Goal: Task Accomplishment & Management: Manage account settings

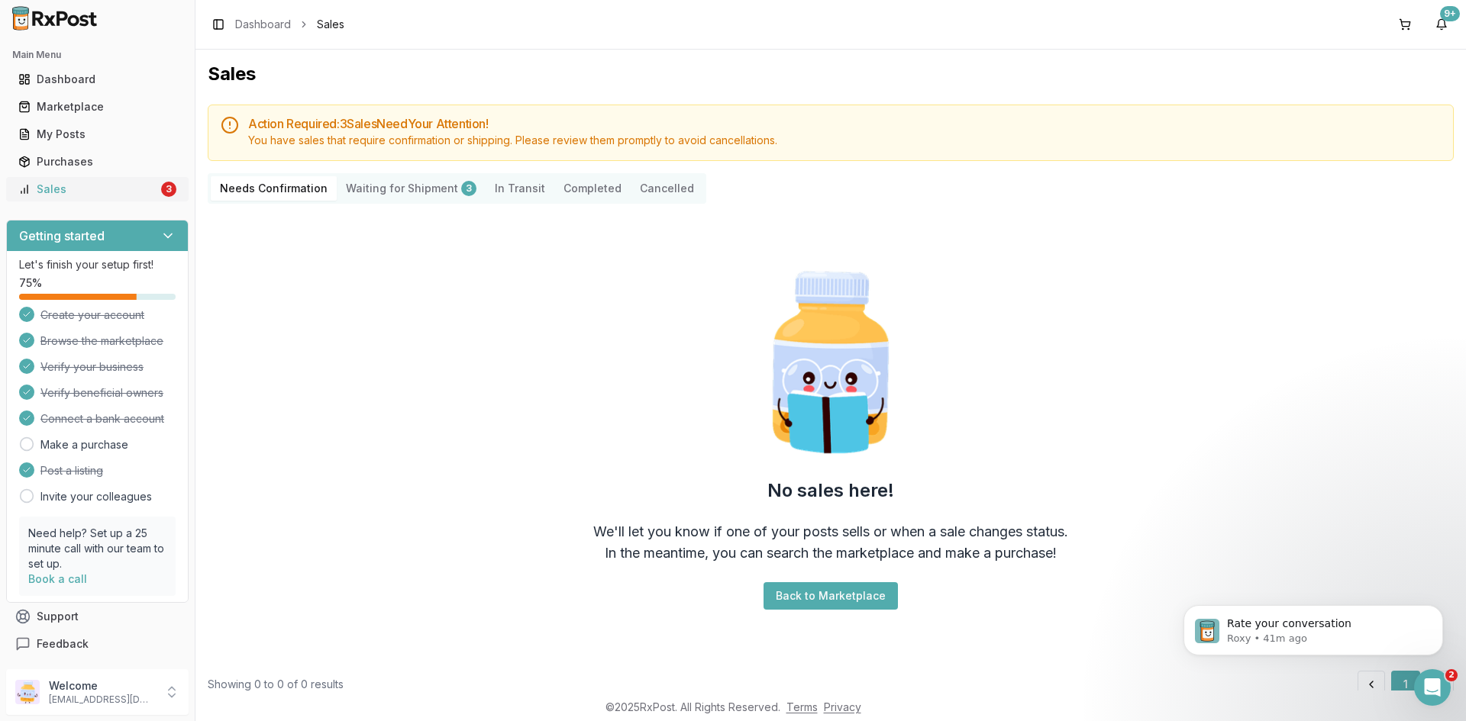
click at [115, 182] on div "Sales" at bounding box center [88, 189] width 140 height 15
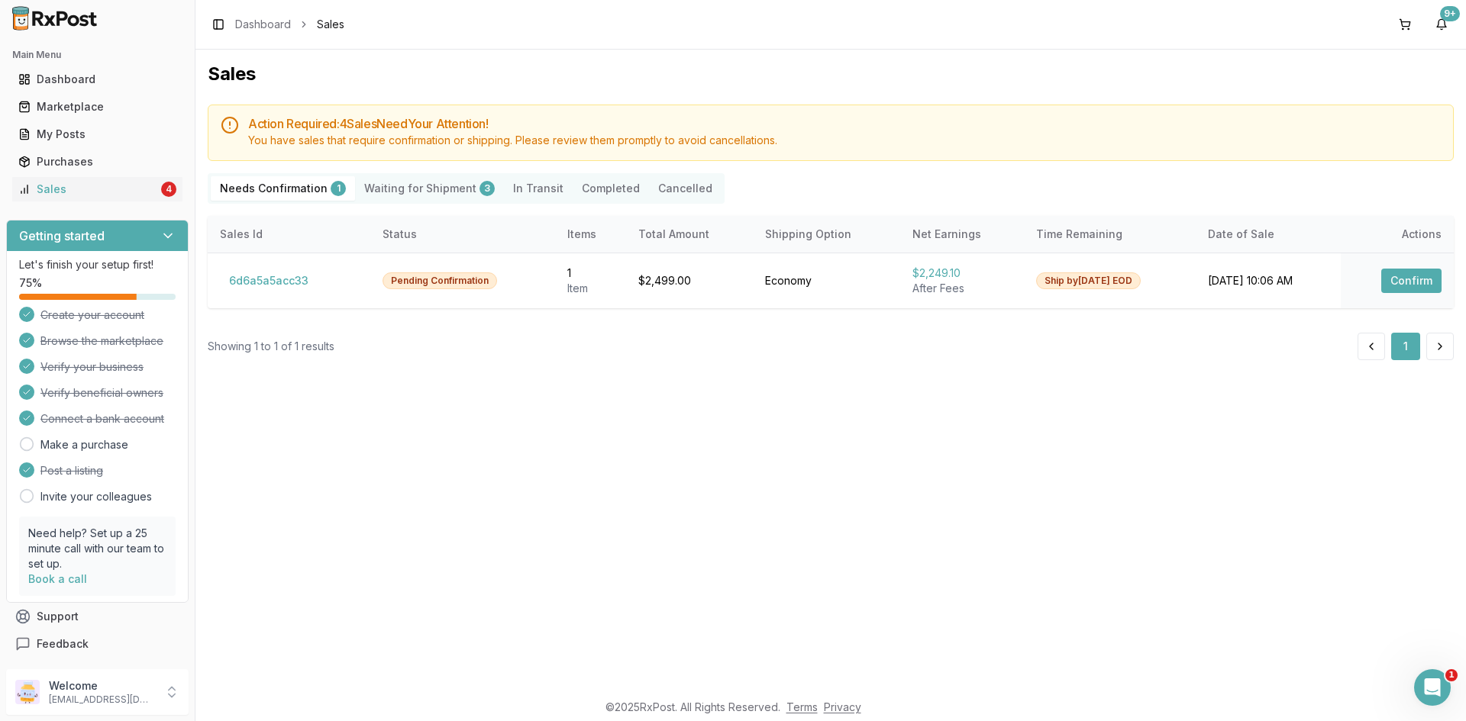
click at [433, 189] on Shipment "Waiting for Shipment 3" at bounding box center [429, 188] width 149 height 24
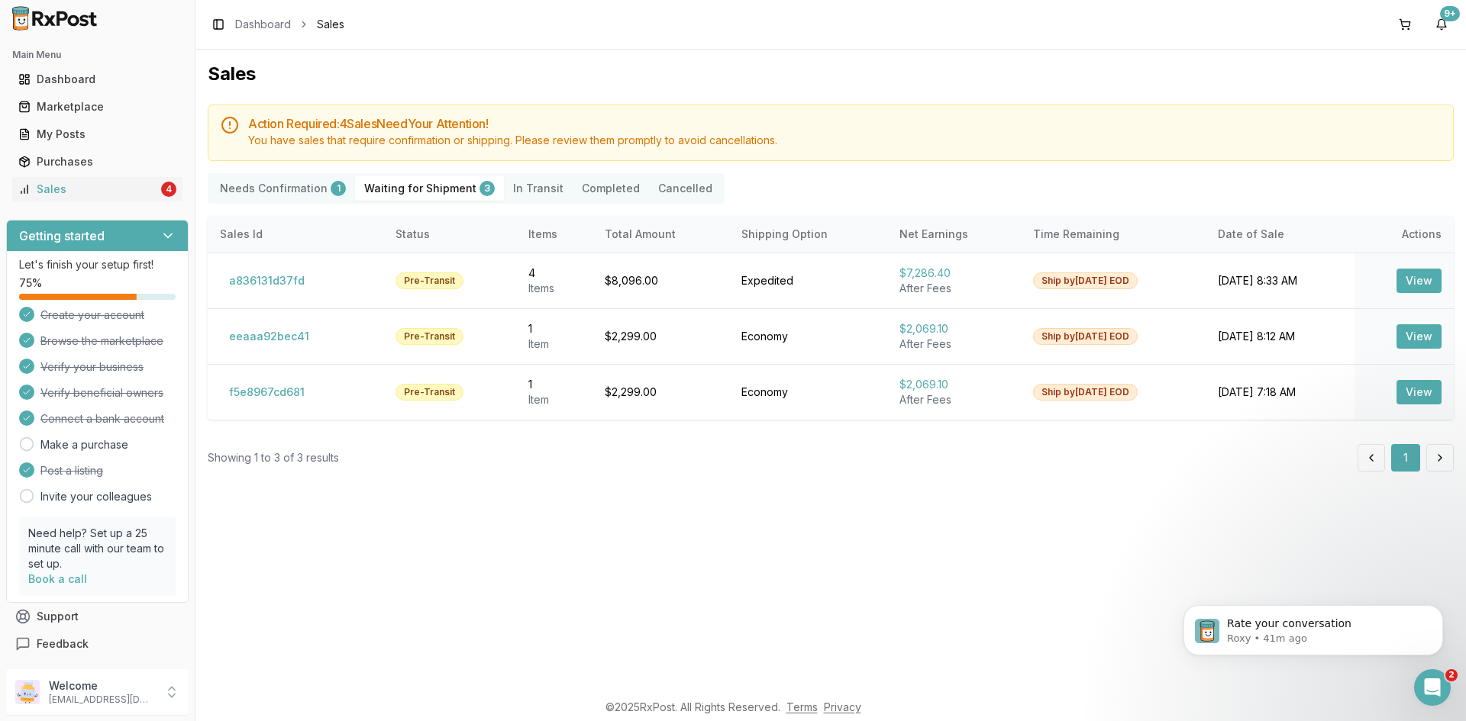
click at [263, 183] on Confirmation "Needs Confirmation 1" at bounding box center [283, 188] width 144 height 24
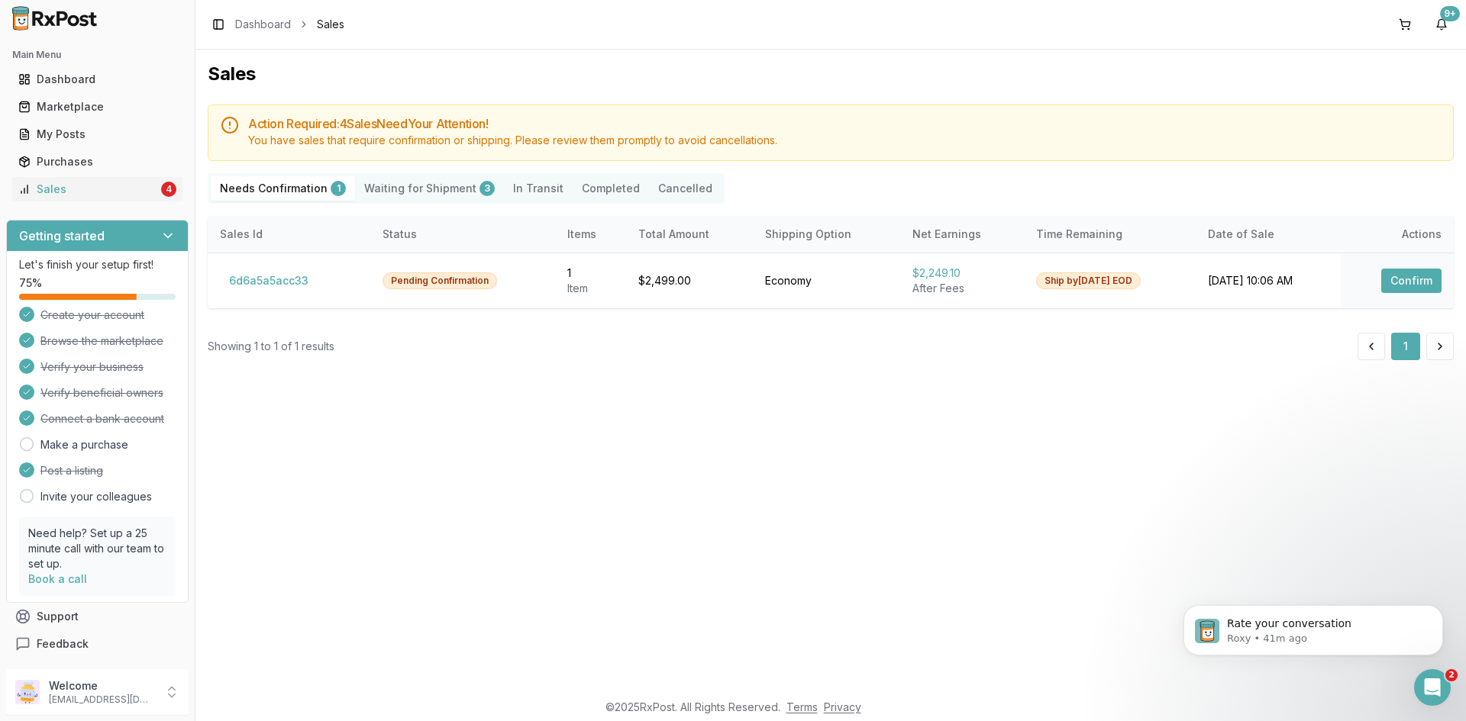
click at [883, 459] on div "Sales Action Required: 4 Sale s Need Your Attention! You have sales that requir…" at bounding box center [830, 370] width 1270 height 641
click at [1415, 273] on button "Confirm" at bounding box center [1411, 281] width 60 height 24
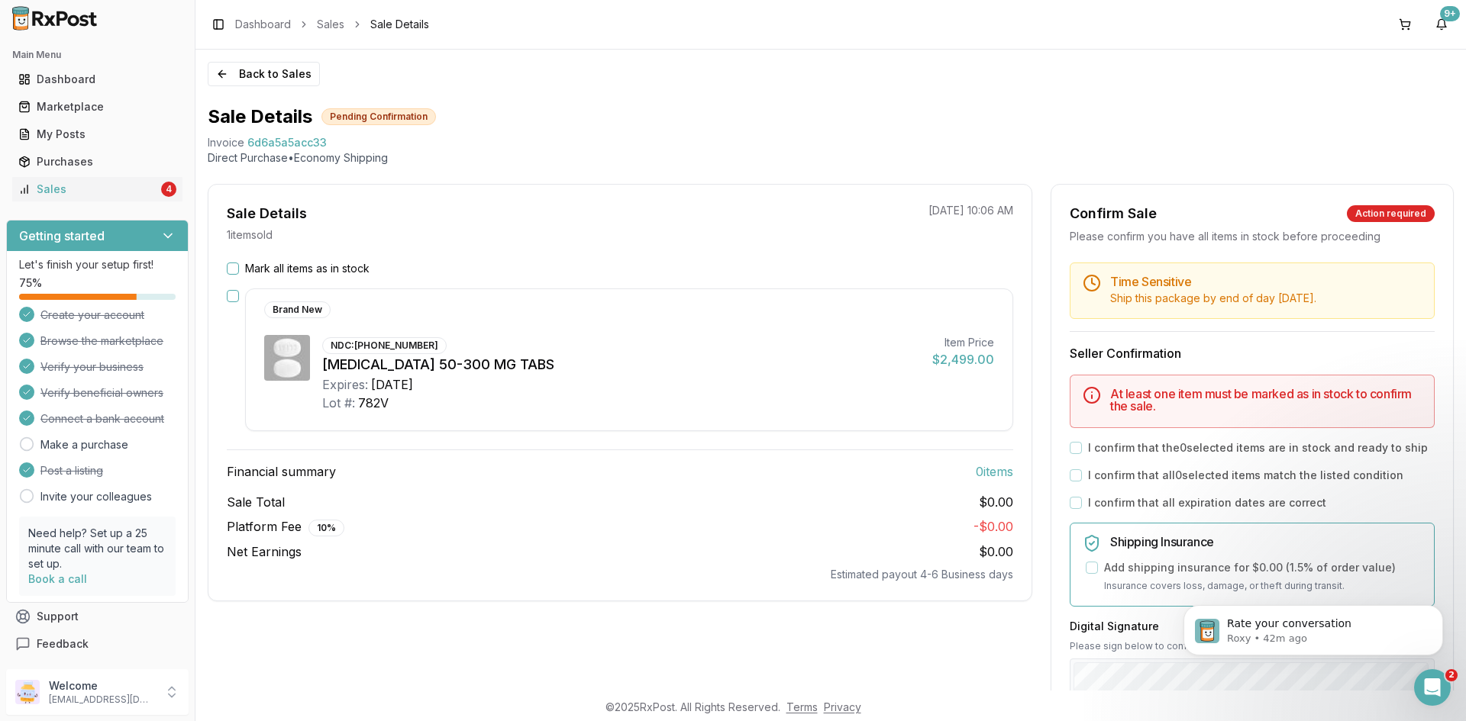
click at [306, 140] on span "6d6a5a5acc33" at bounding box center [286, 142] width 79 height 15
copy span "6d6a5a5acc33"
click at [1418, 682] on div "Open Intercom Messenger" at bounding box center [1430, 685] width 50 height 50
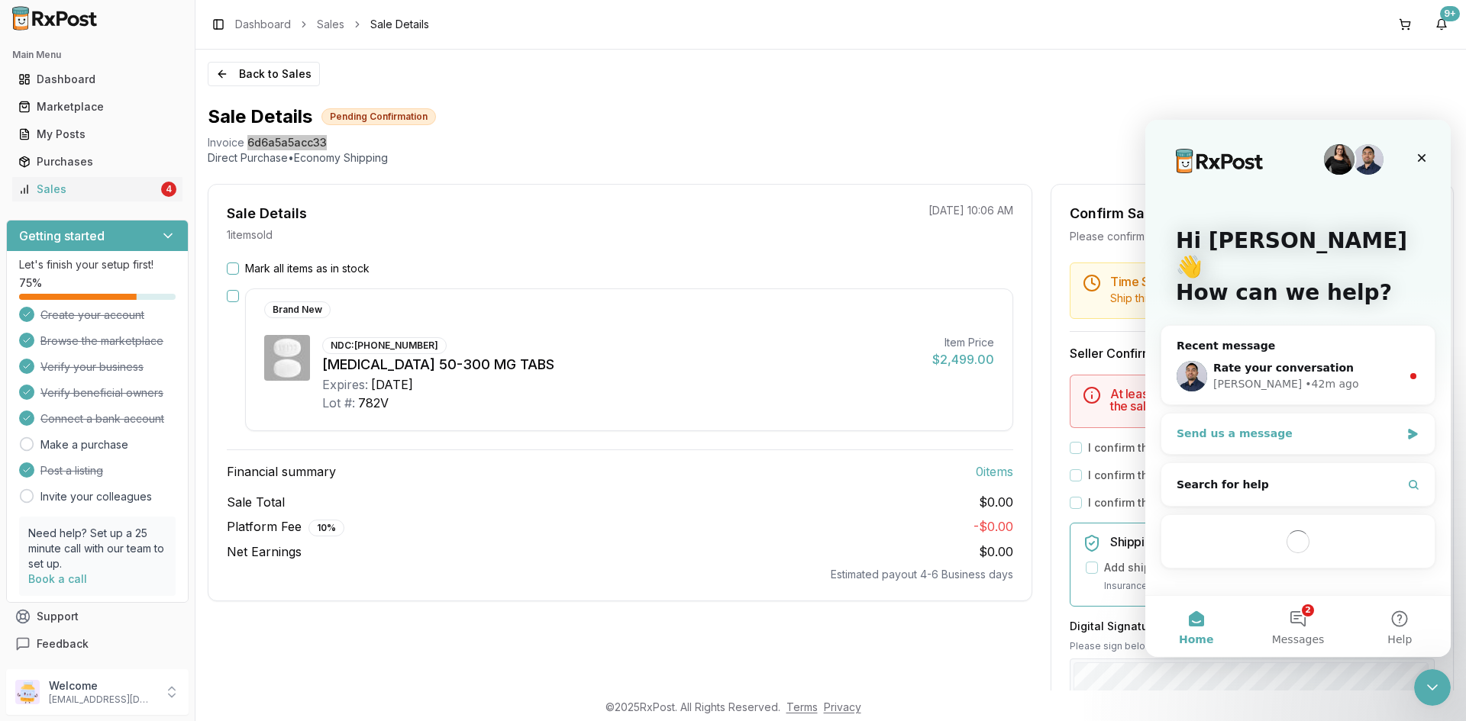
click at [1219, 426] on div "Send us a message" at bounding box center [1288, 434] width 224 height 16
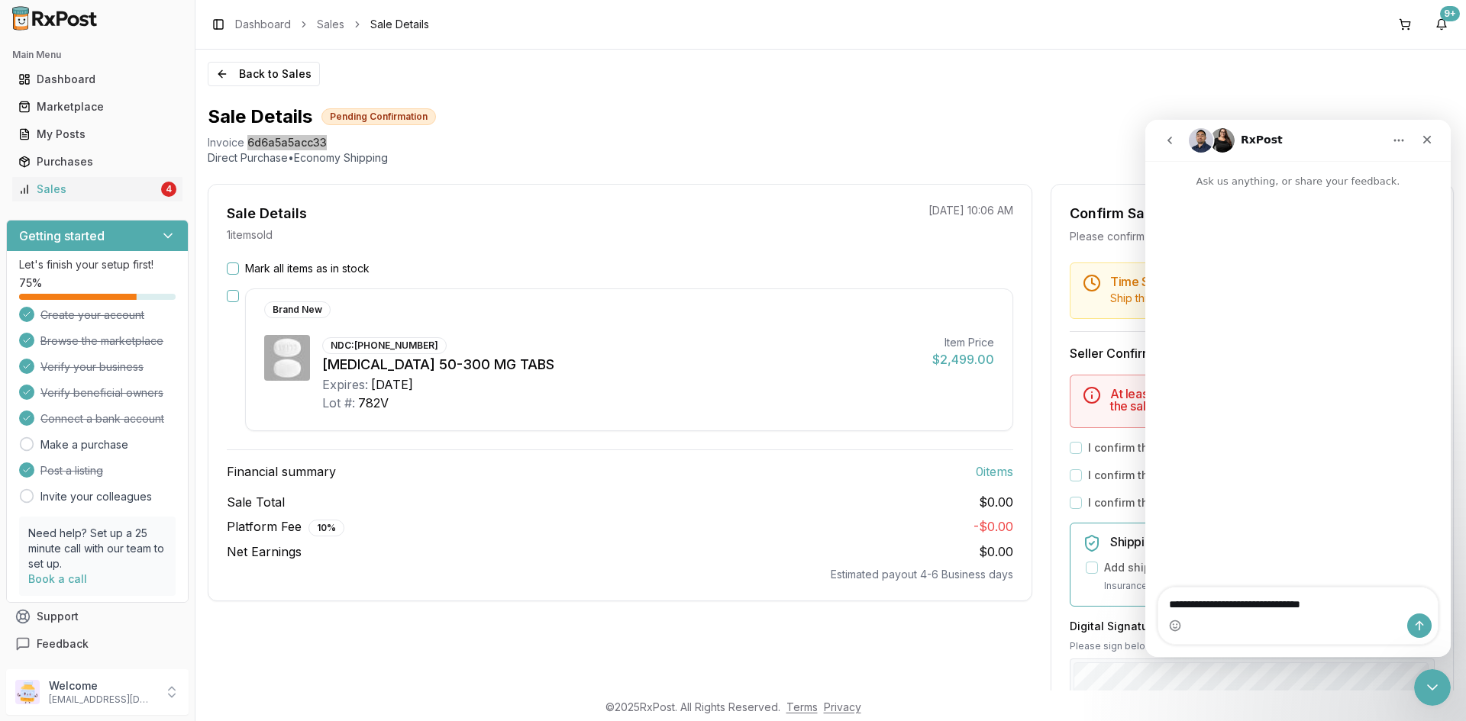
click at [1170, 603] on textarea "**********" at bounding box center [1297, 601] width 279 height 26
type textarea "**********"
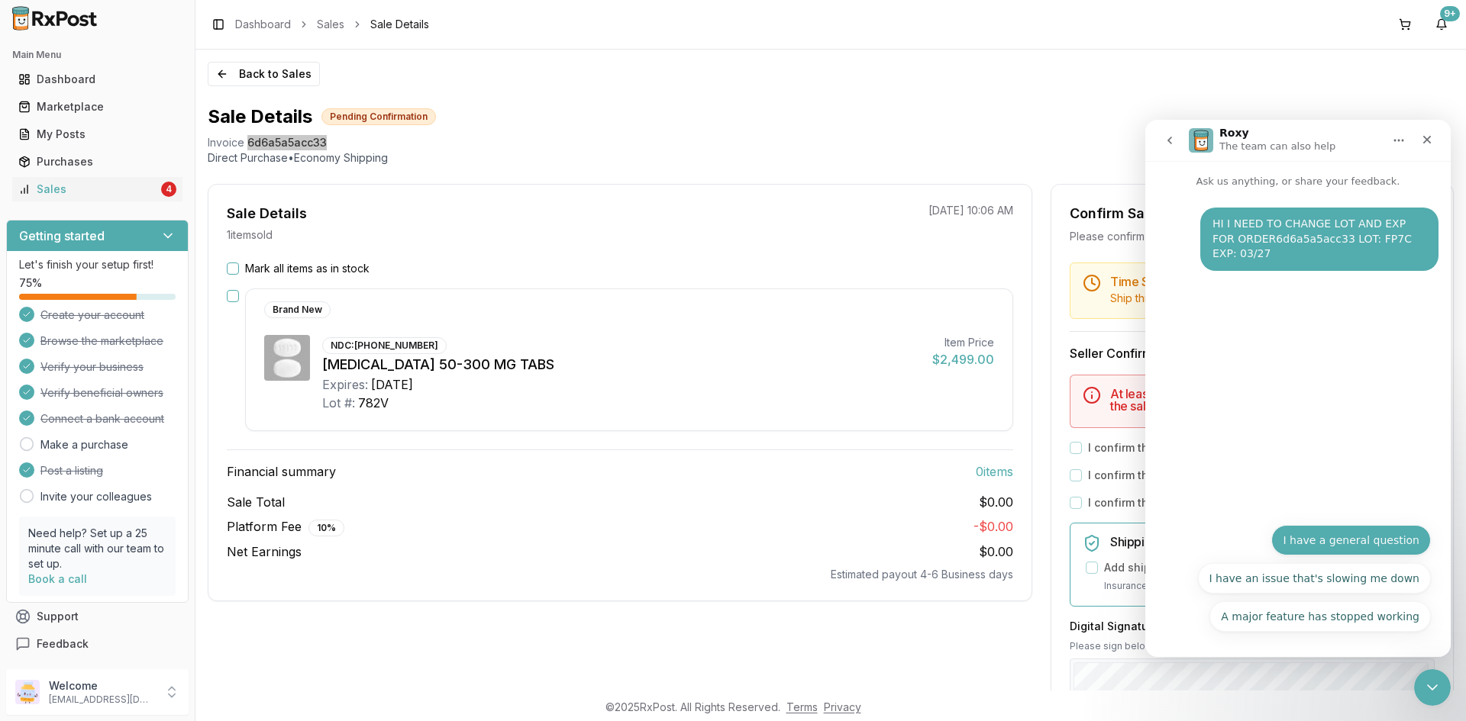
click at [1369, 545] on button "I have a general question" at bounding box center [1351, 540] width 160 height 31
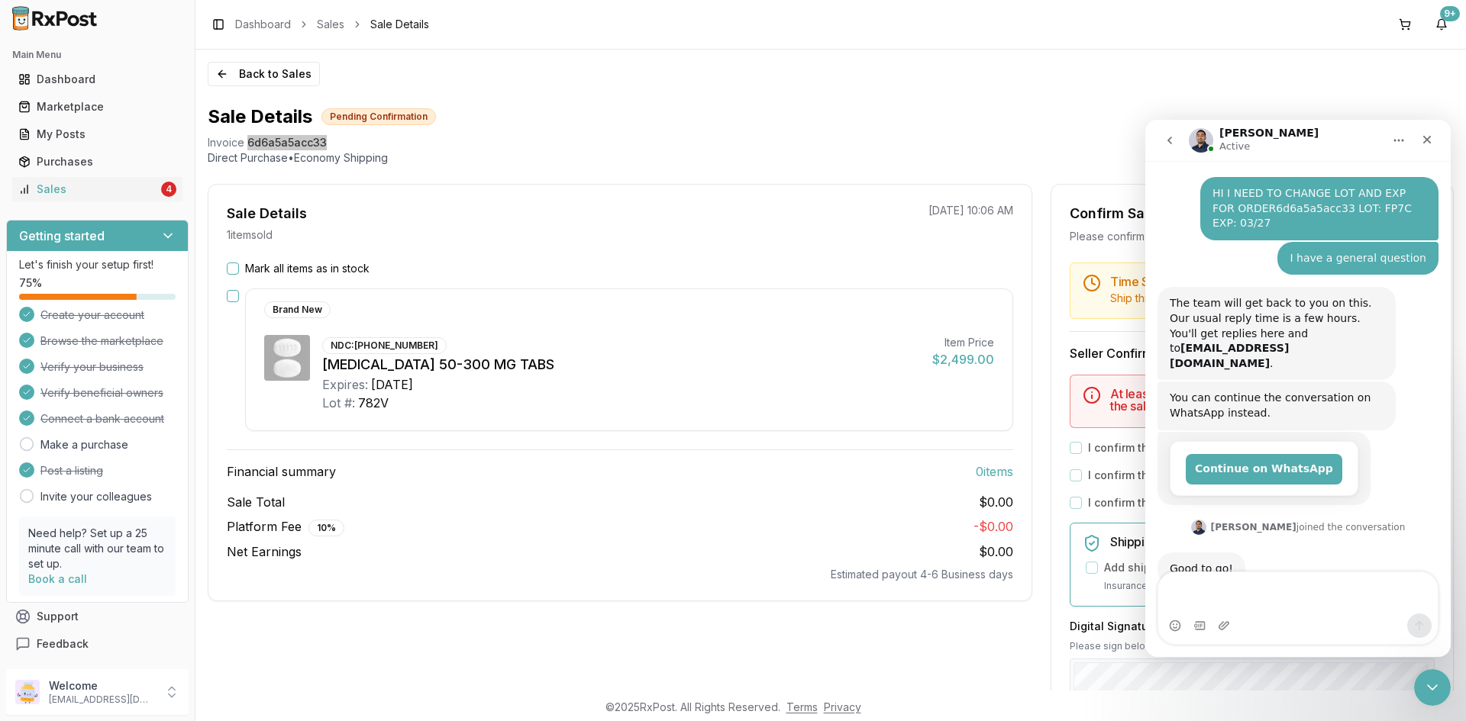
scroll to position [46, 0]
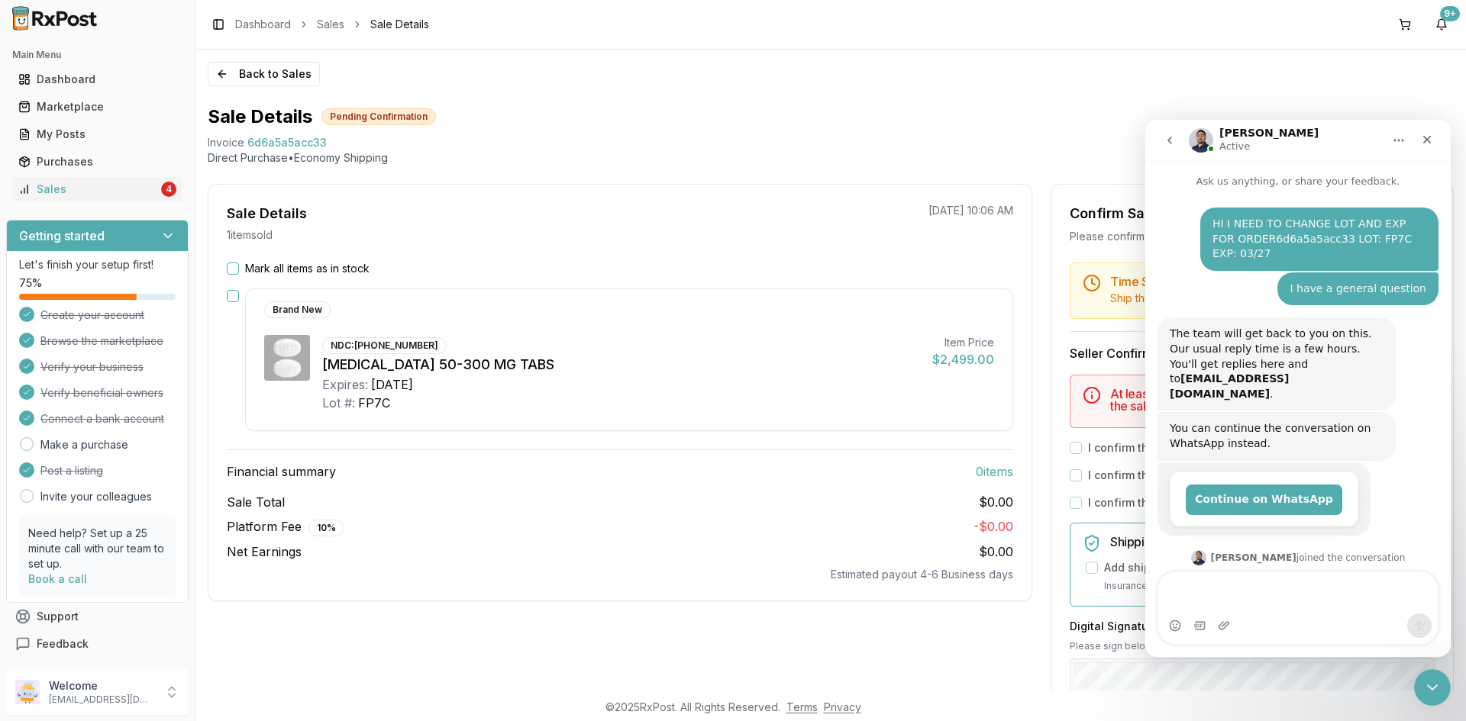
scroll to position [46, 0]
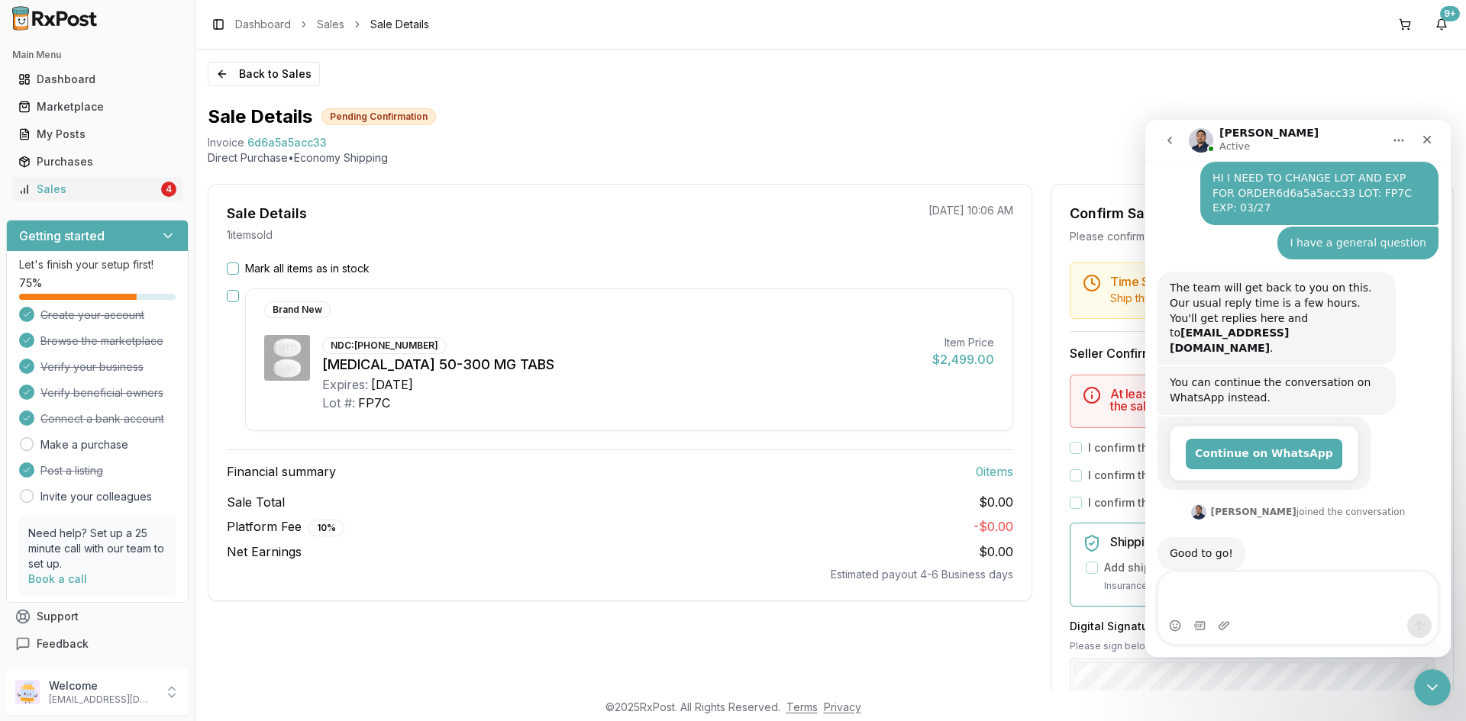
click at [233, 269] on button "Mark all items as in stock" at bounding box center [233, 269] width 12 height 12
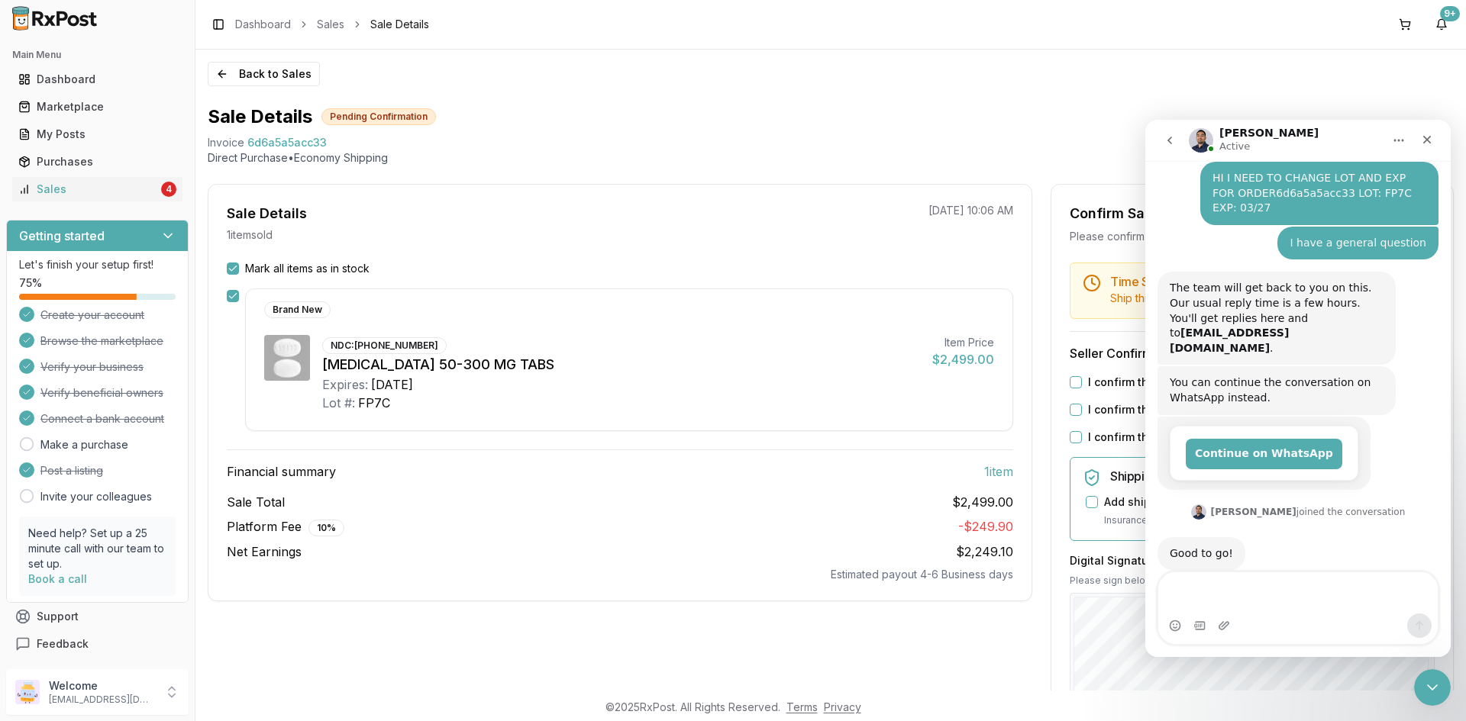
click at [1071, 382] on button "I confirm that the 1 selected items are in stock and ready to ship" at bounding box center [1076, 382] width 12 height 12
click at [1071, 409] on button "I confirm that all 1 selected items match the listed condition" at bounding box center [1076, 410] width 12 height 12
click at [1073, 437] on button "I confirm that all expiration dates are correct" at bounding box center [1076, 437] width 12 height 12
click at [1465, 636] on div "Back to Sales Sale Details Pending Confirmation Invoice 6d6a5a5acc33 Direct Pur…" at bounding box center [830, 370] width 1270 height 641
click at [1427, 682] on icon "Close Intercom Messenger" at bounding box center [1430, 685] width 18 height 18
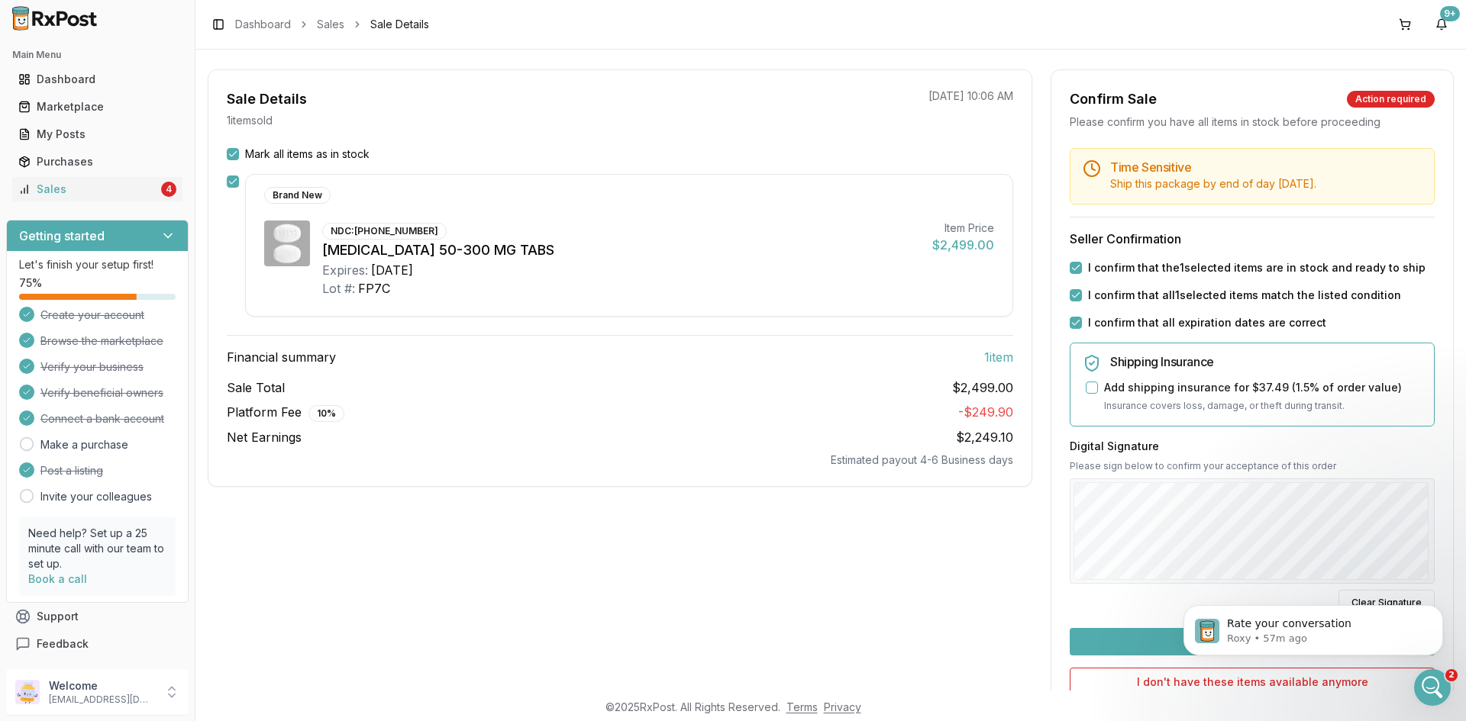
scroll to position [260, 0]
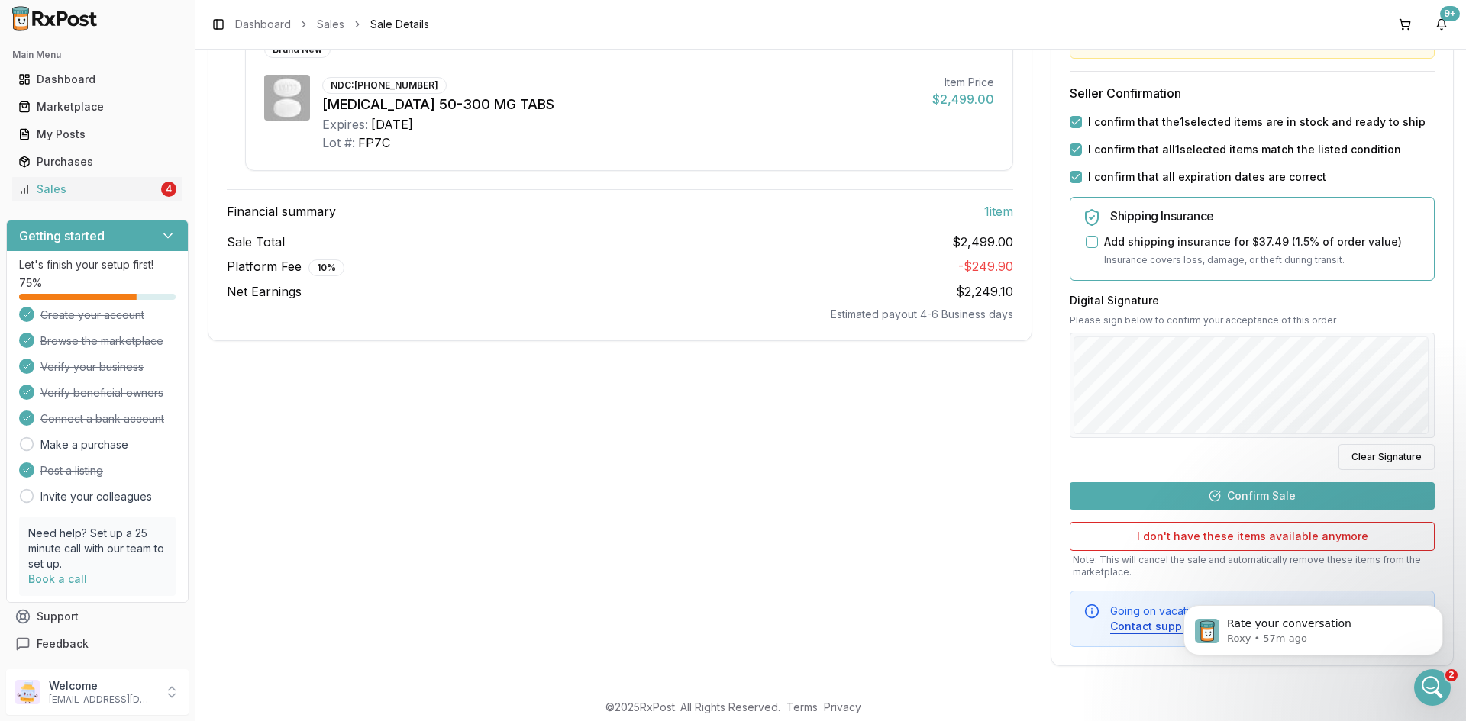
click at [1287, 495] on button "Confirm Sale" at bounding box center [1252, 495] width 365 height 27
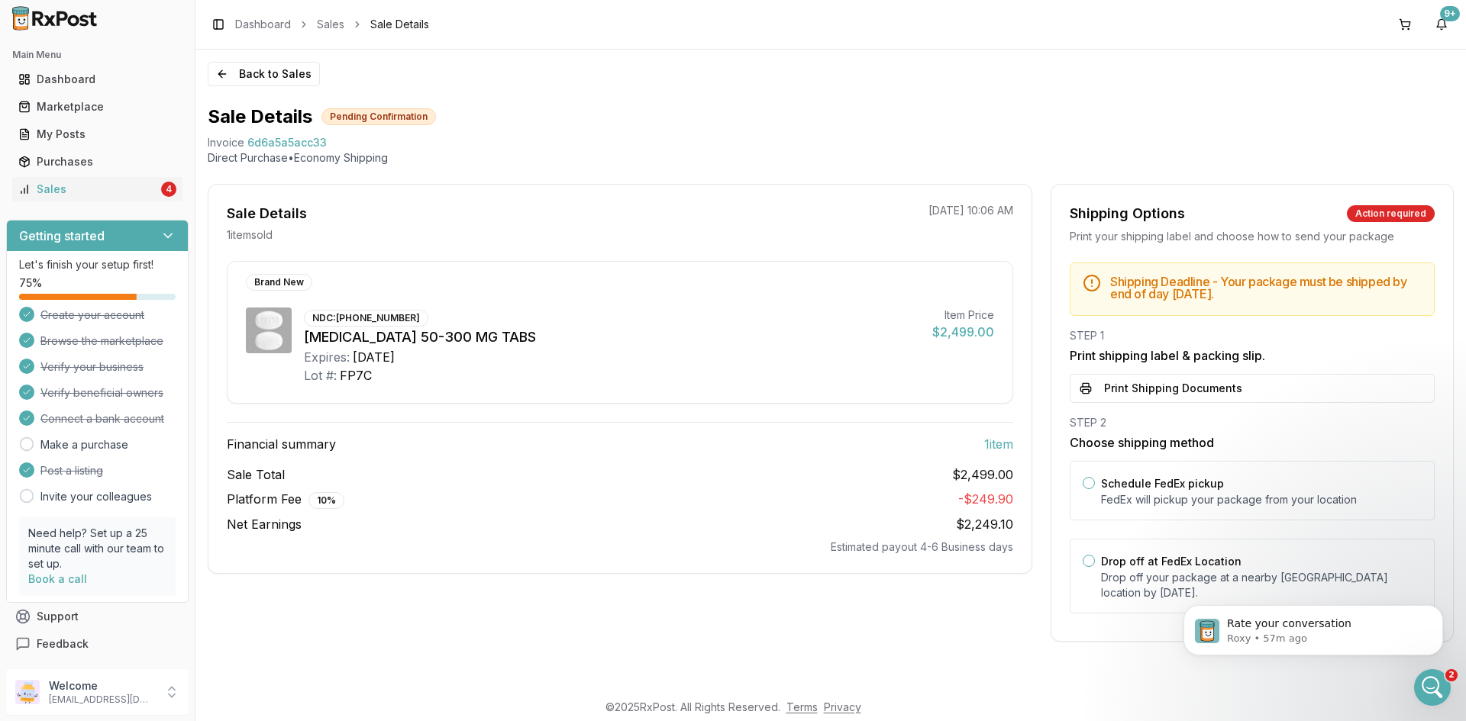
scroll to position [0, 0]
click at [1121, 390] on button "Print Shipping Documents" at bounding box center [1252, 388] width 365 height 29
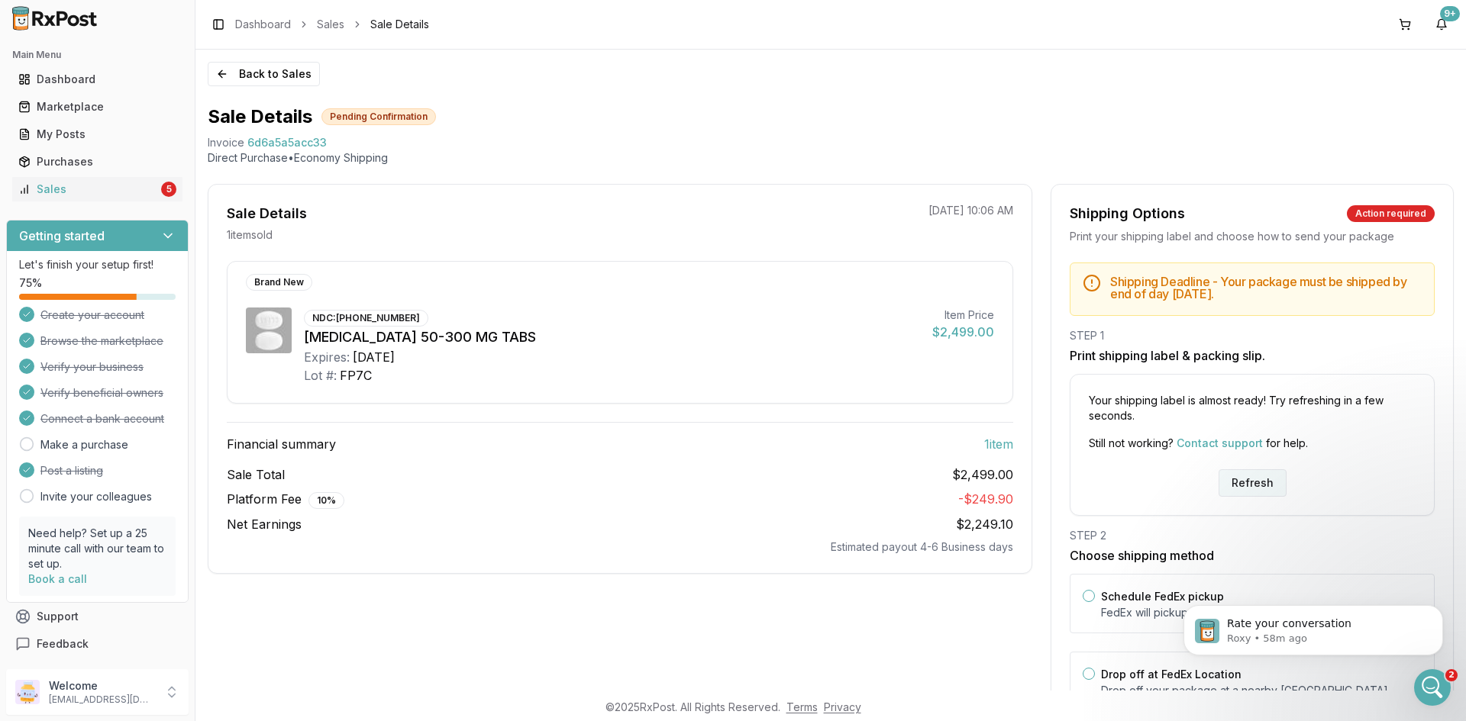
click at [1238, 479] on button "Refresh" at bounding box center [1252, 482] width 68 height 27
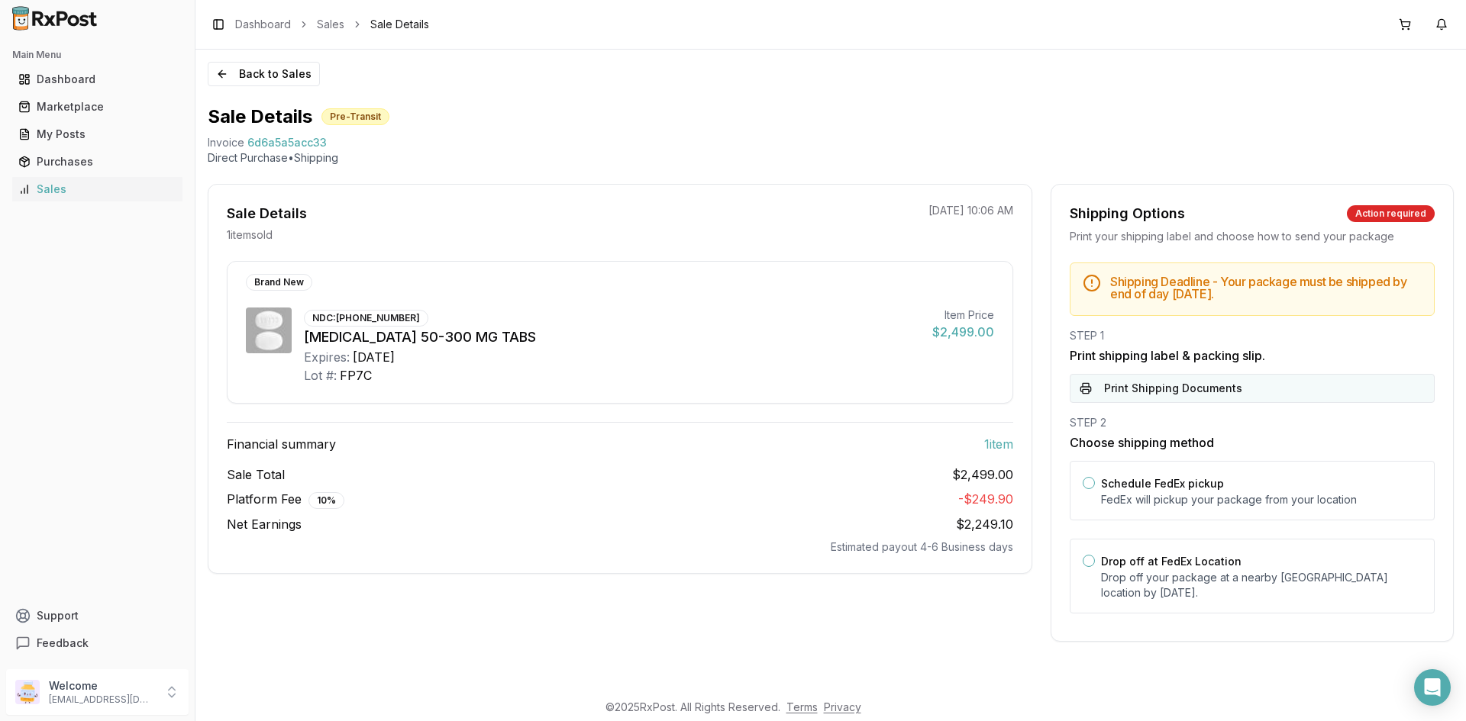
click at [1219, 399] on button "Print Shipping Documents" at bounding box center [1252, 388] width 365 height 29
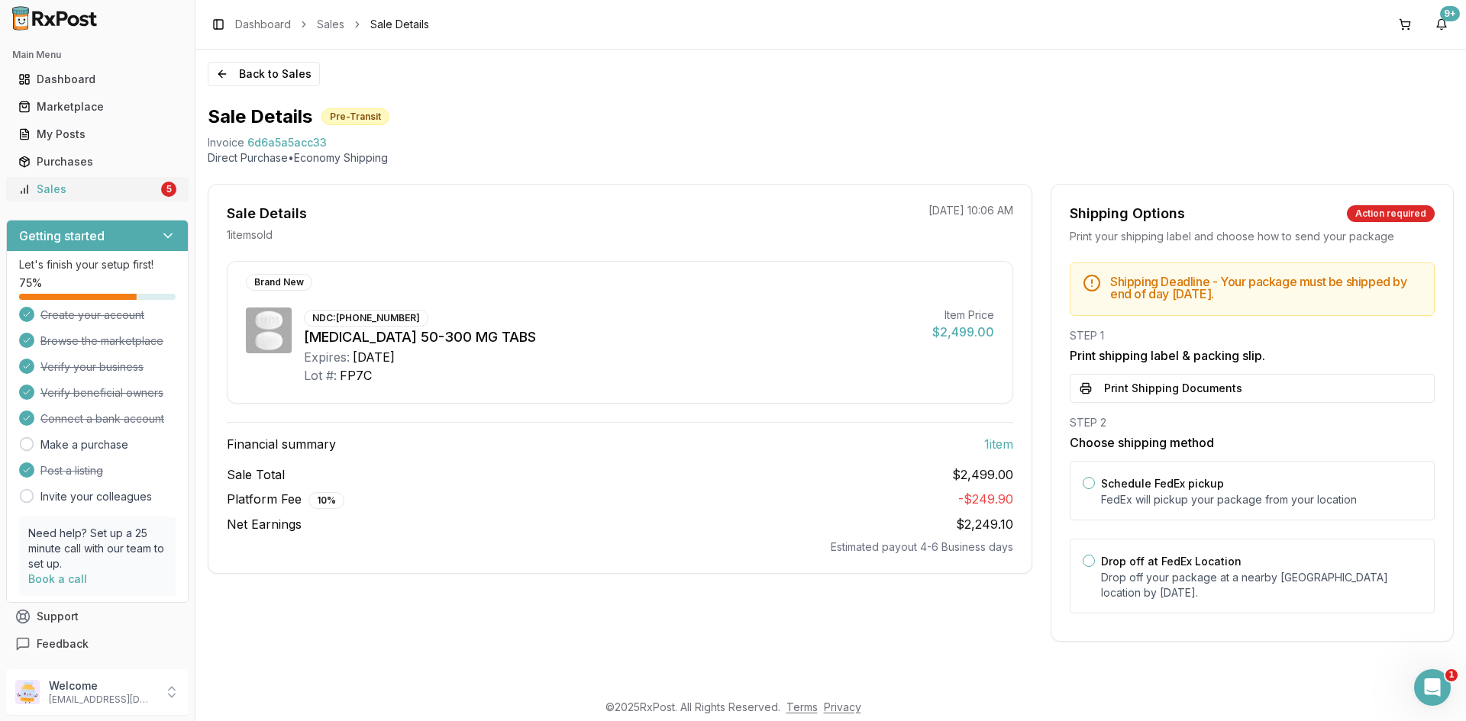
click at [111, 191] on div "Sales" at bounding box center [88, 189] width 140 height 15
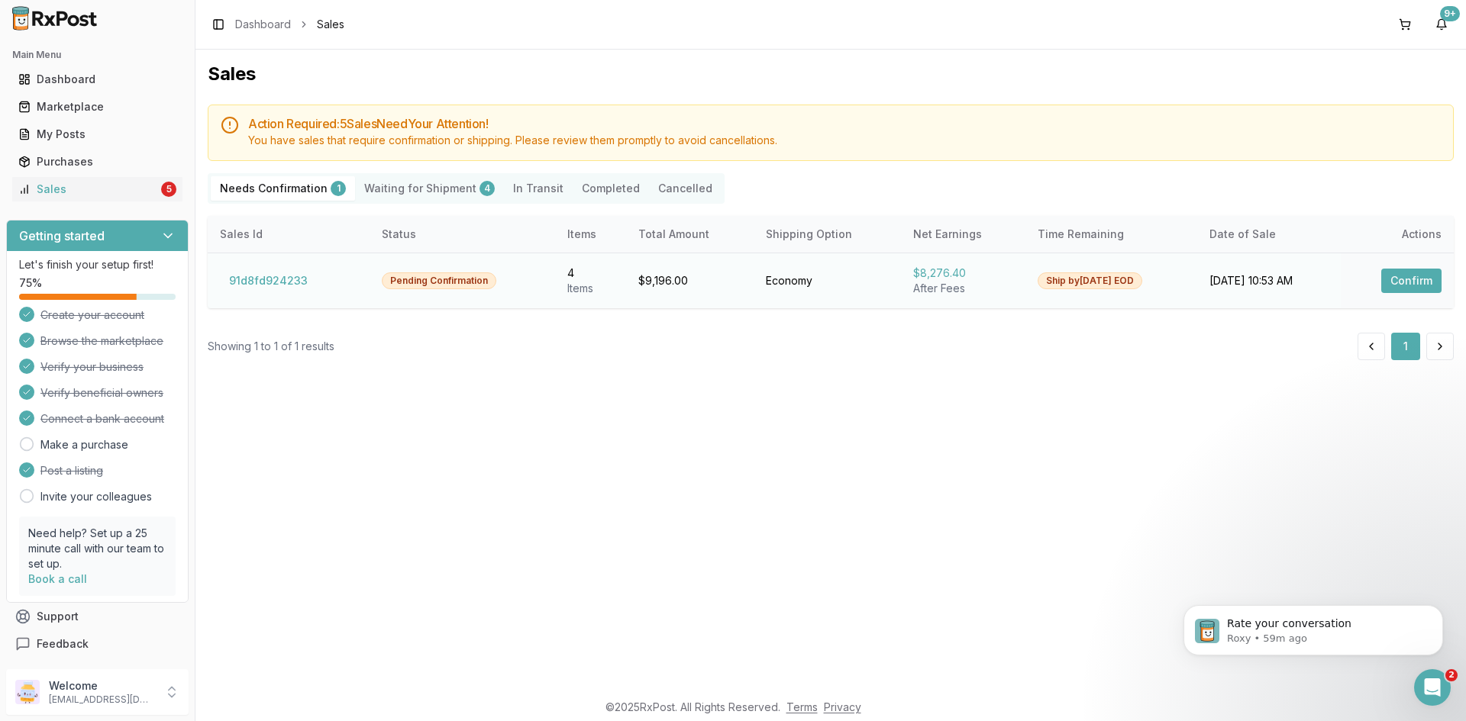
click at [1402, 276] on button "Confirm" at bounding box center [1411, 281] width 60 height 24
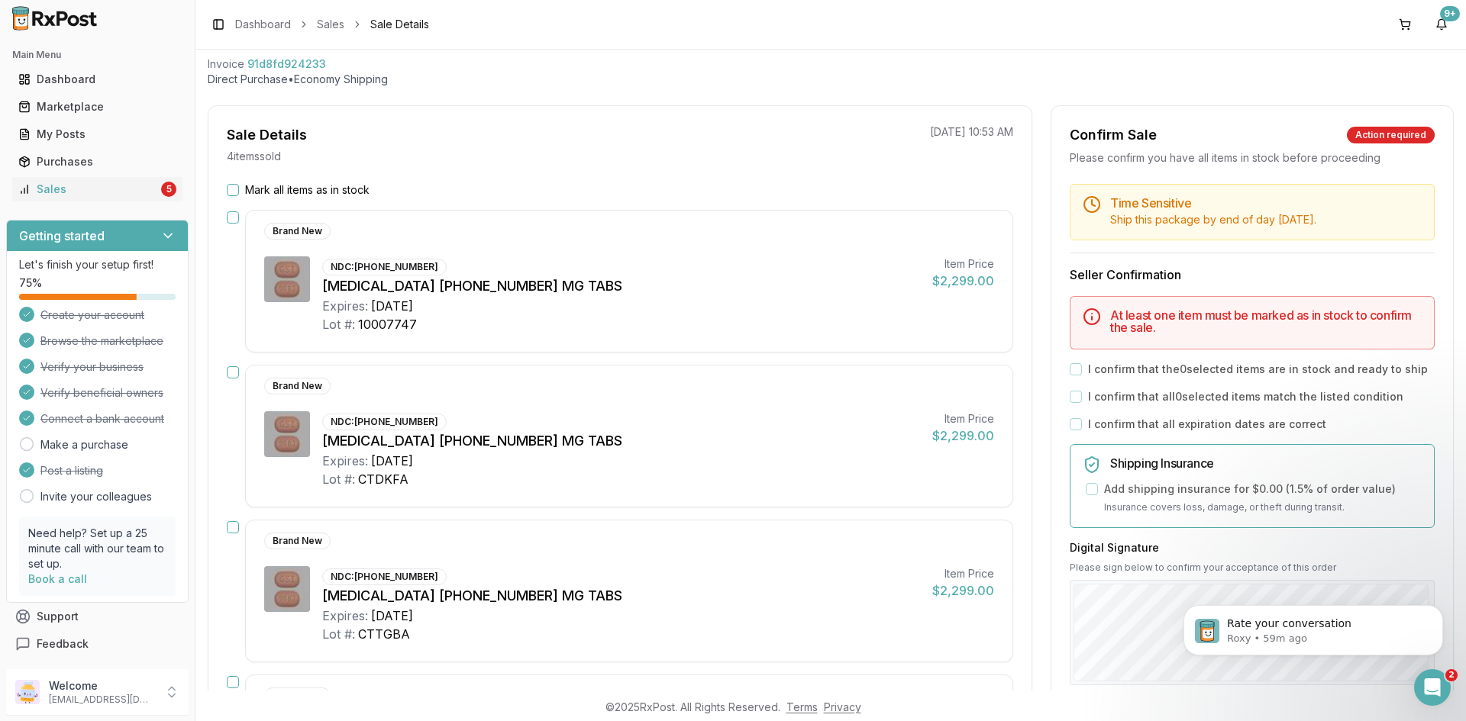
scroll to position [76, 0]
click at [298, 65] on span "91d8fd924233" at bounding box center [286, 66] width 79 height 15
copy span "91d8fd924233"
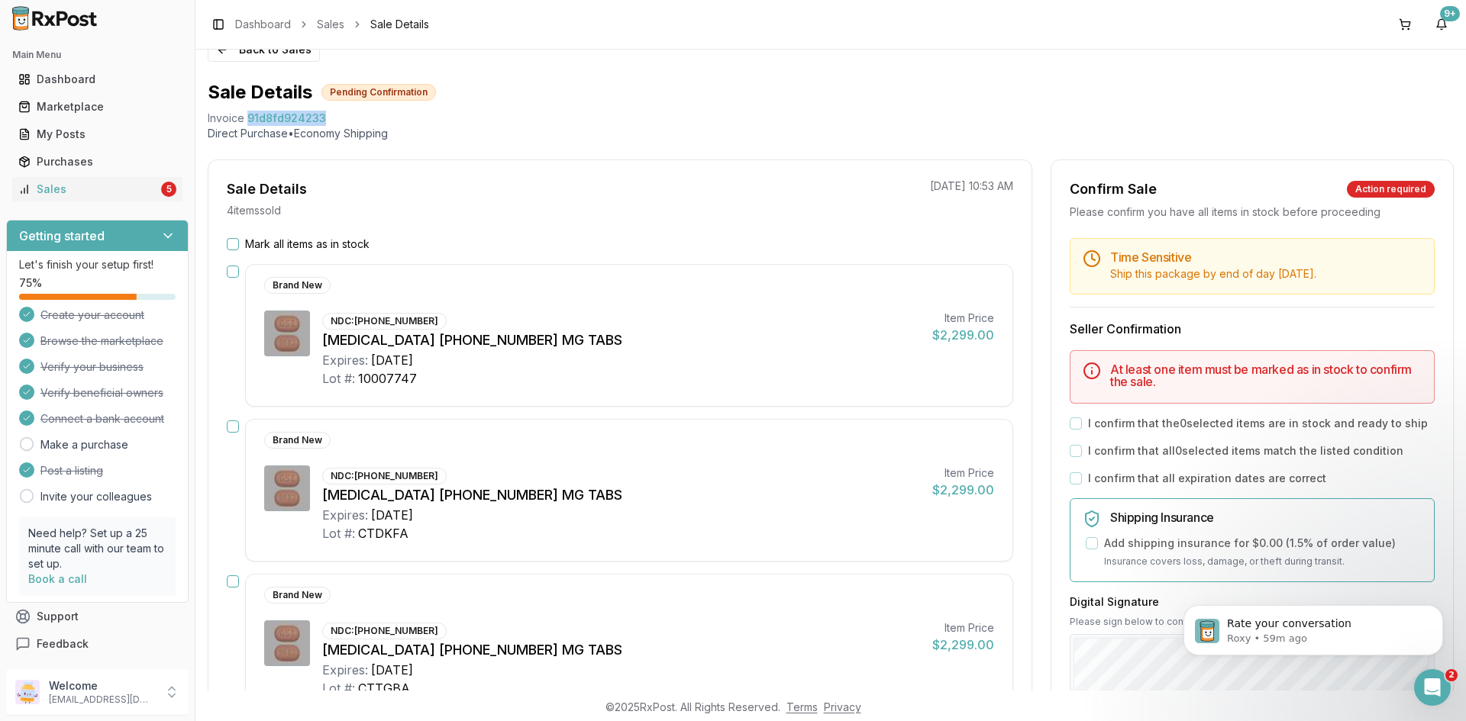
scroll to position [0, 0]
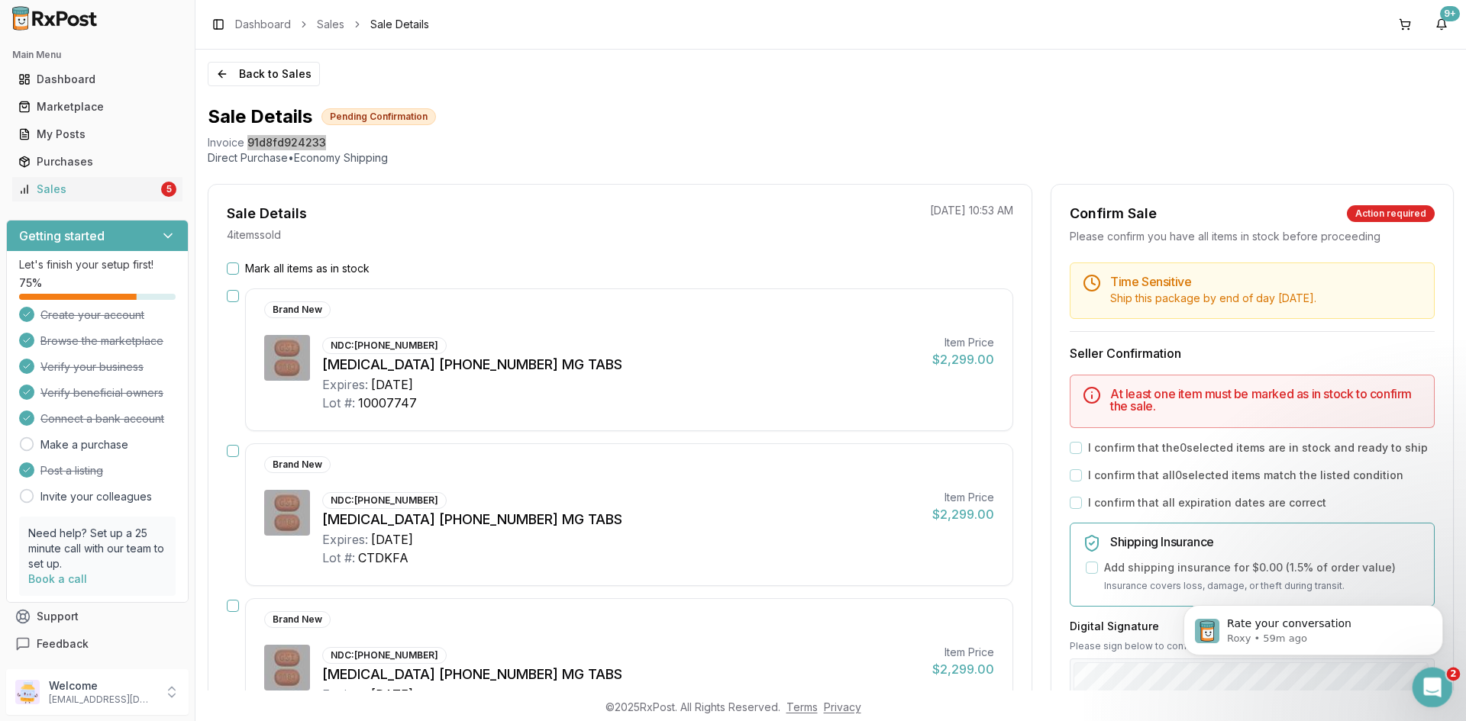
click at [1415, 670] on div "Open Intercom Messenger" at bounding box center [1430, 685] width 37 height 37
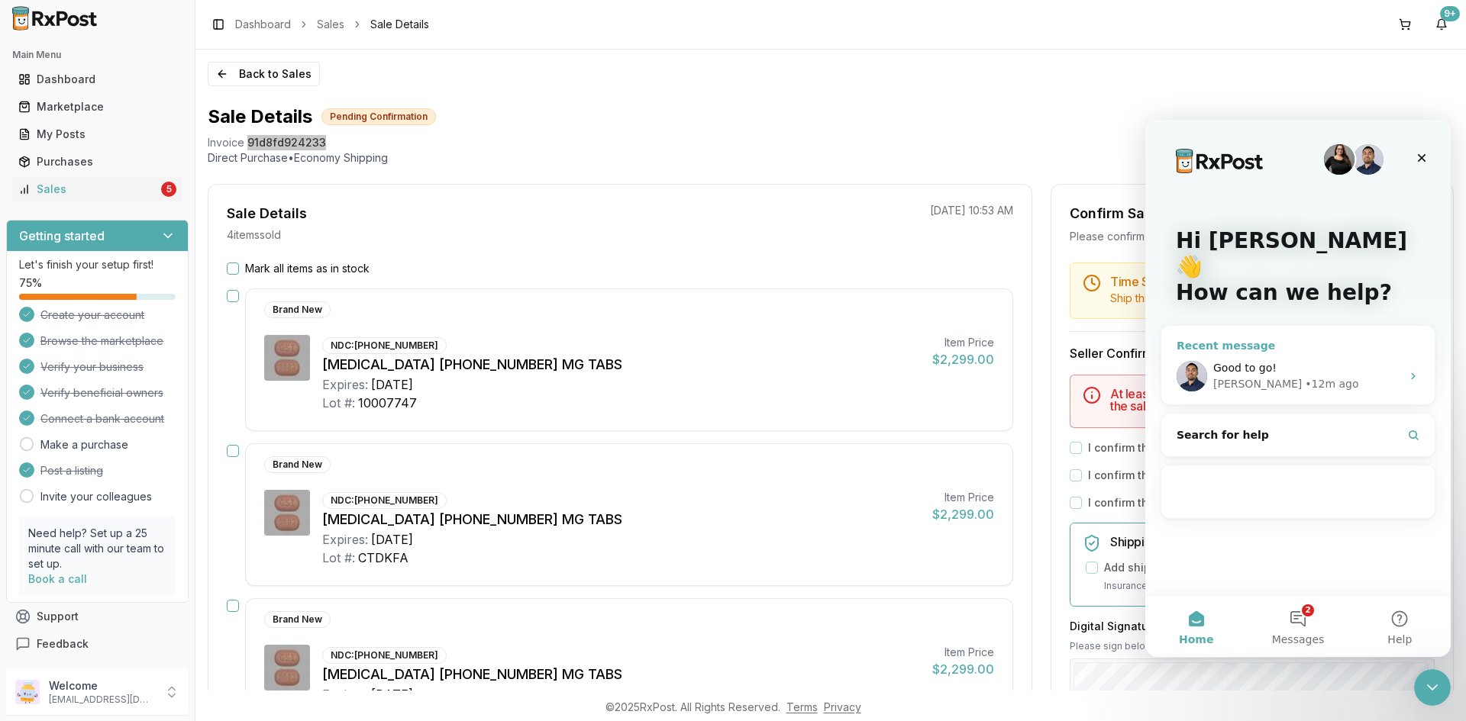
click at [1305, 376] on div "• 12m ago" at bounding box center [1331, 384] width 53 height 16
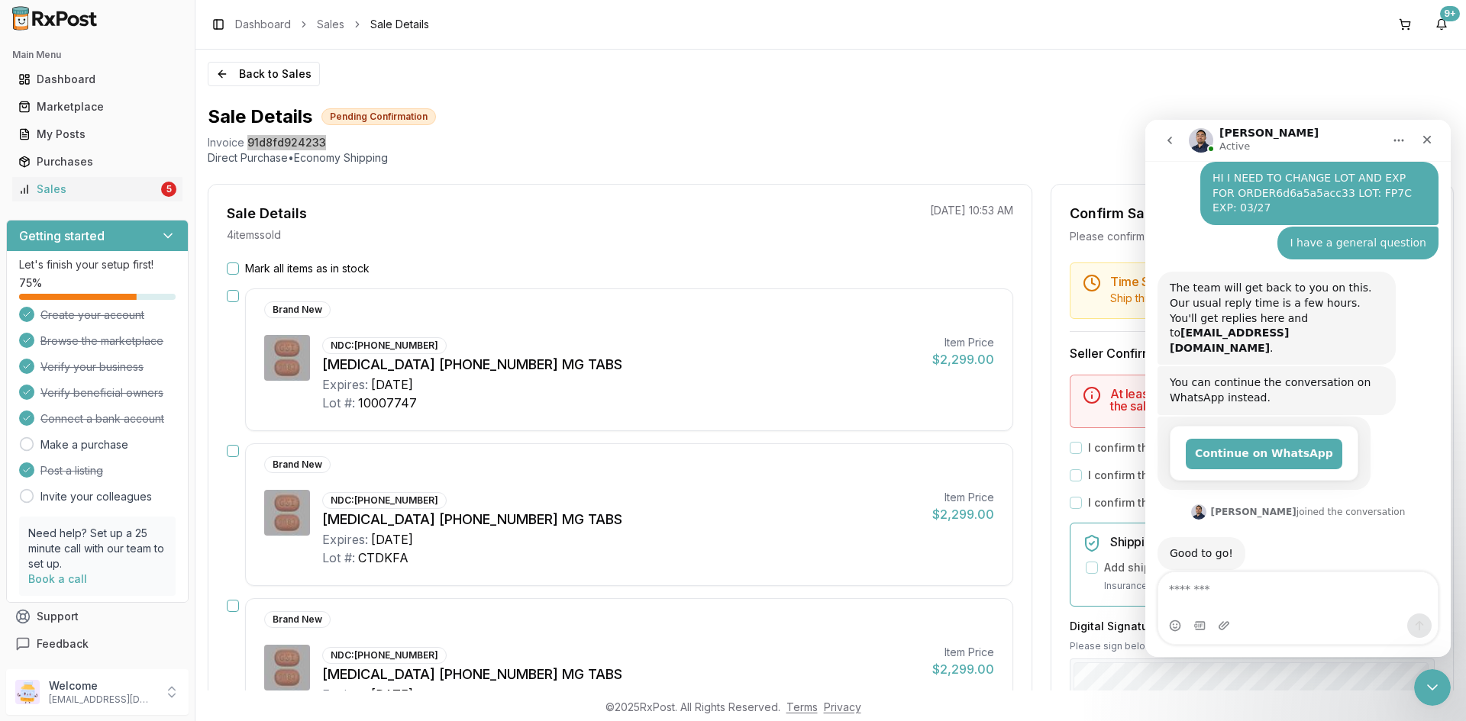
scroll to position [31, 0]
type textarea "**********"
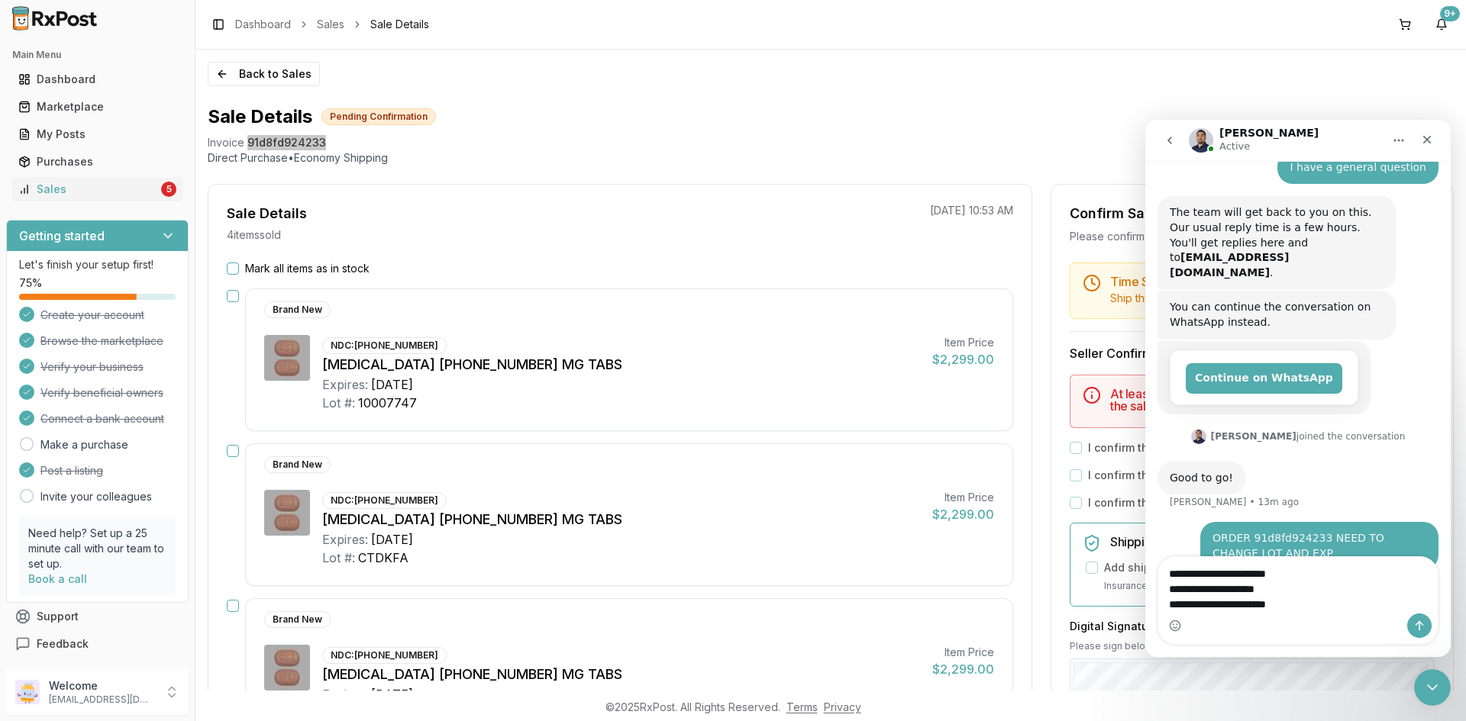
scroll to position [137, 0]
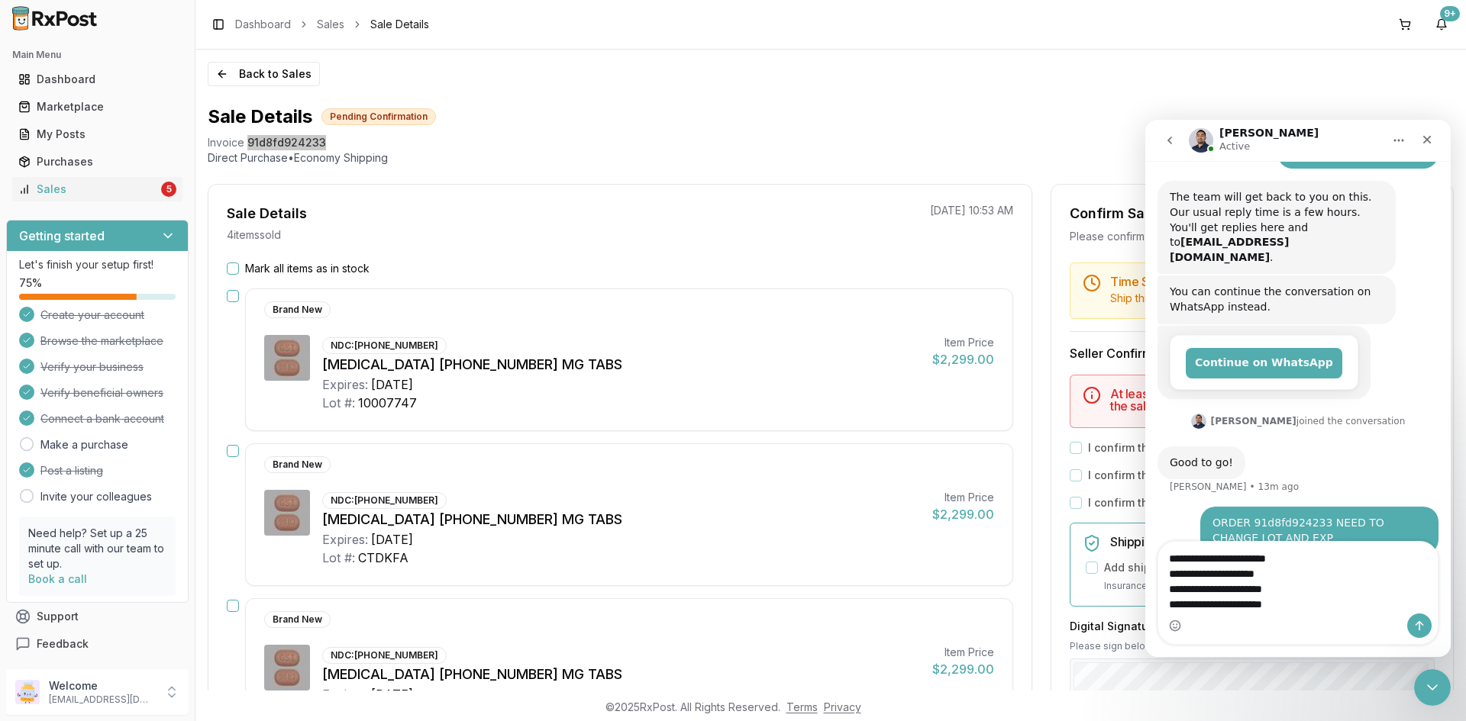
type textarea "**********"
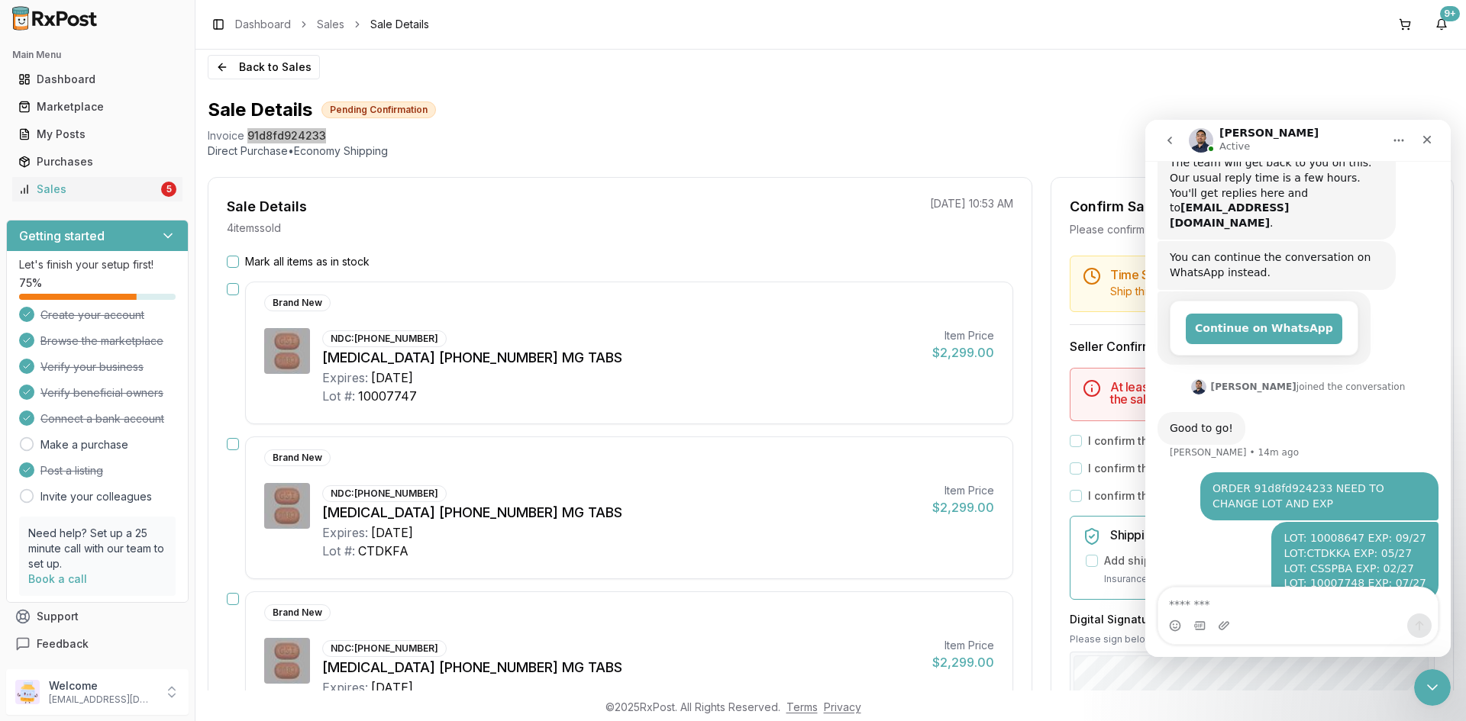
scroll to position [0, 0]
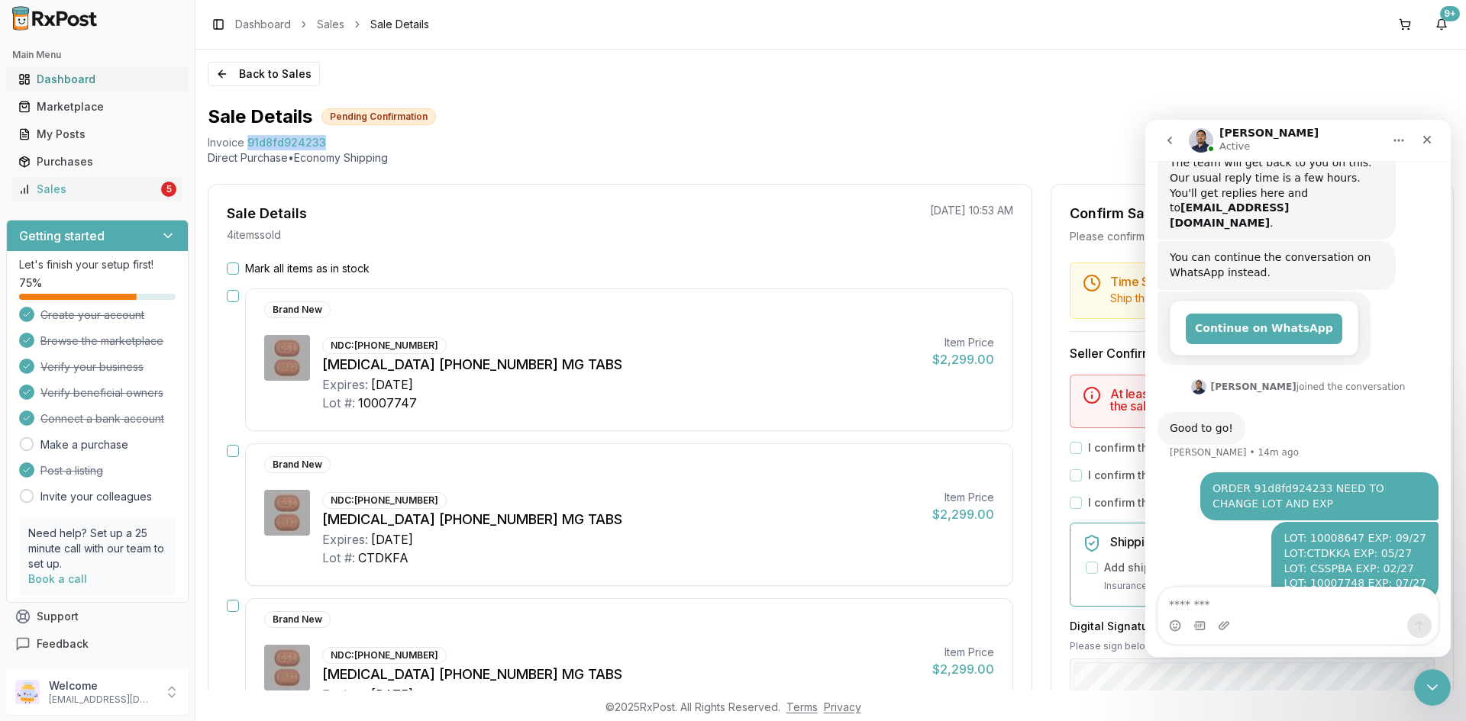
click at [82, 78] on div "Dashboard" at bounding box center [97, 79] width 158 height 15
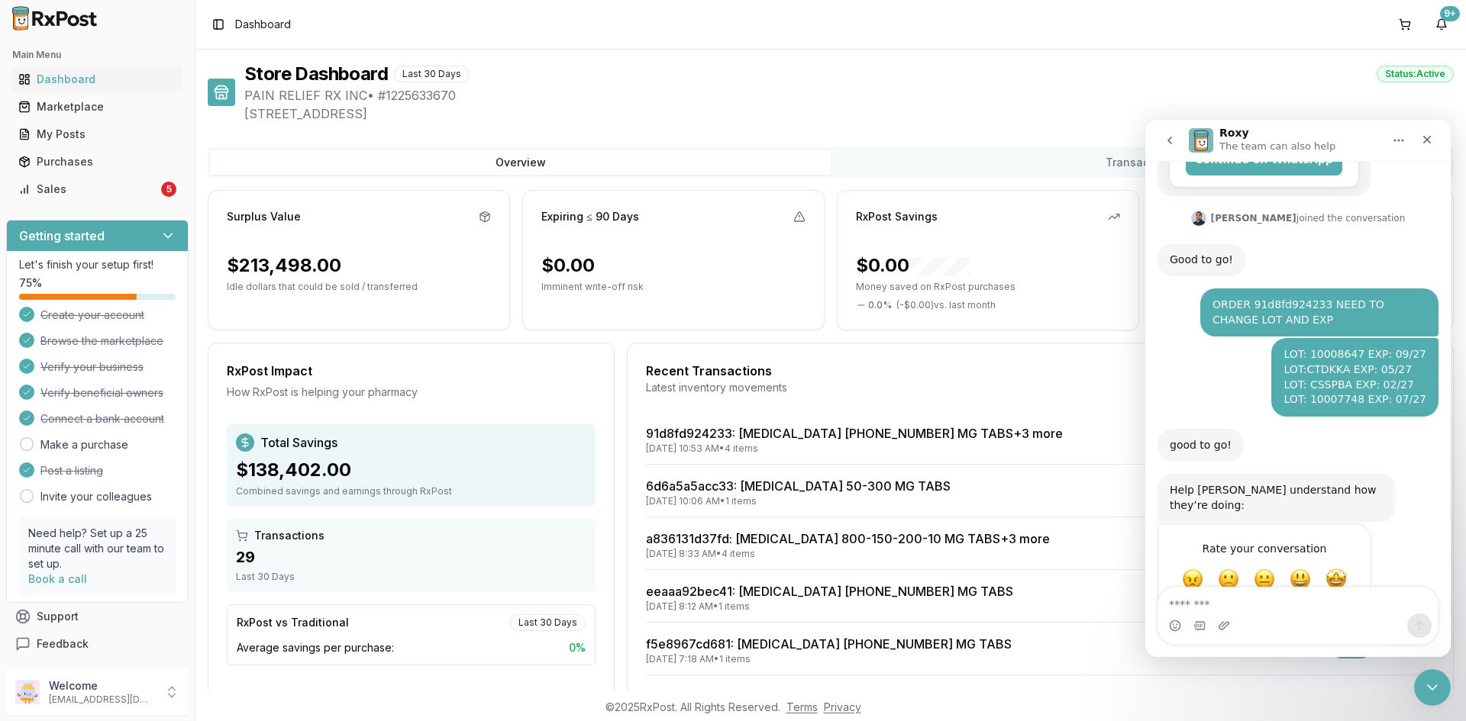
scroll to position [338, 0]
click at [101, 186] on div "Sales" at bounding box center [88, 189] width 140 height 15
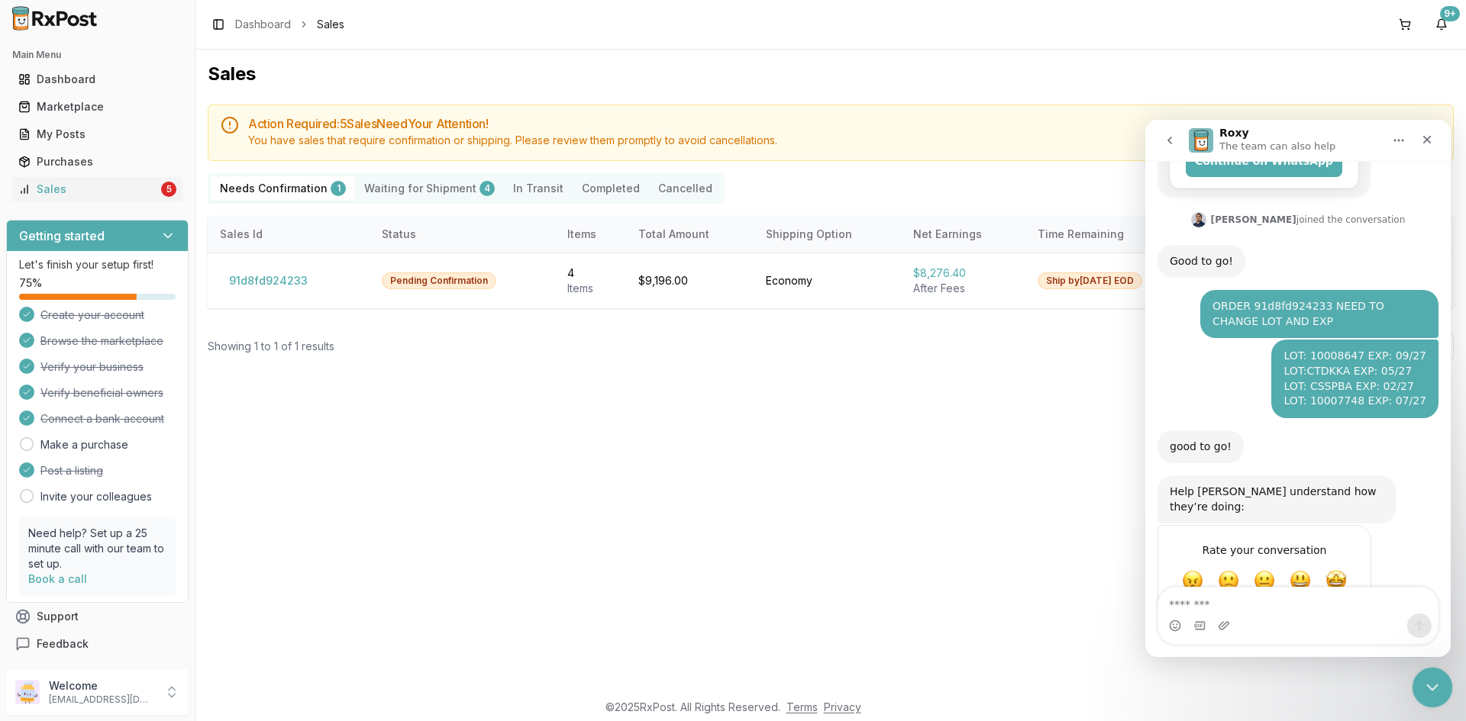
click at [1428, 676] on icon "Close Intercom Messenger" at bounding box center [1430, 685] width 18 height 18
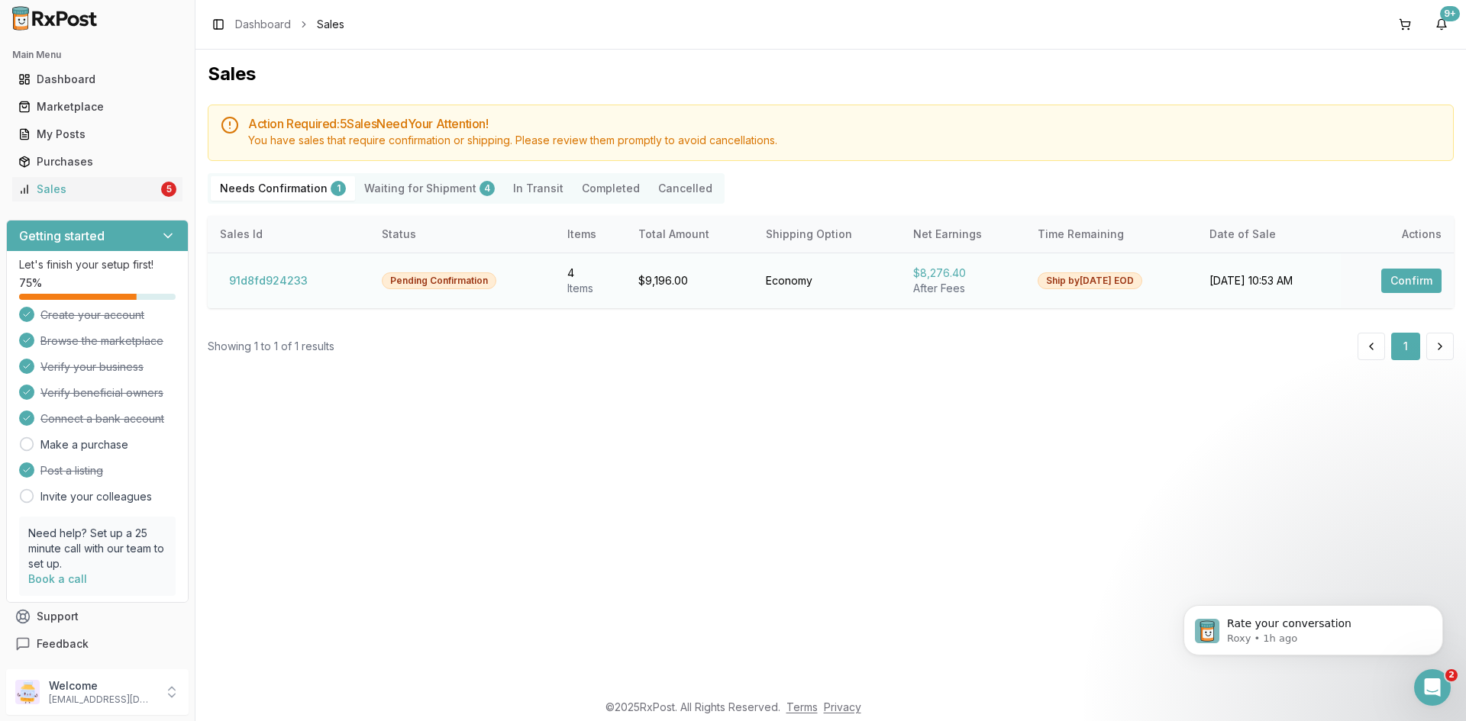
click at [1425, 275] on button "Confirm" at bounding box center [1411, 281] width 60 height 24
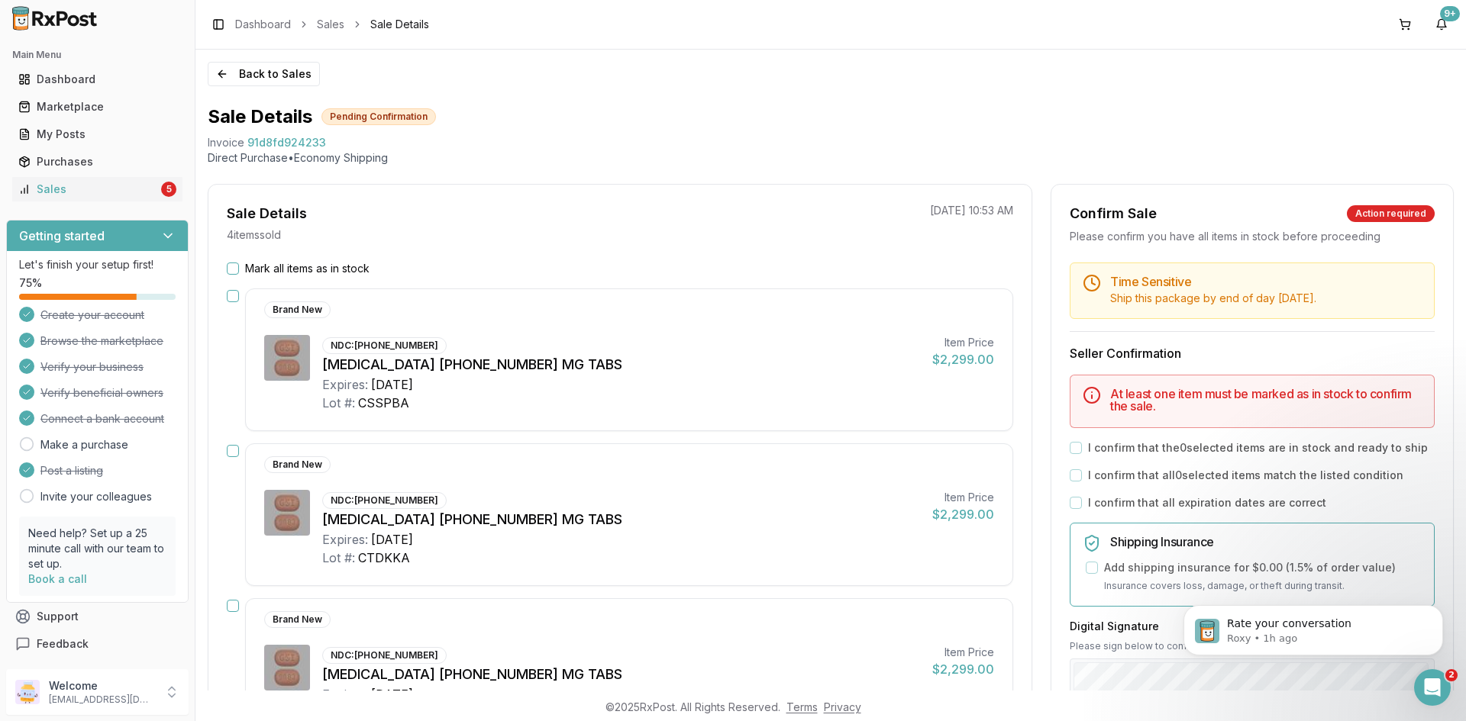
click at [238, 266] on button "Mark all items as in stock" at bounding box center [233, 269] width 12 height 12
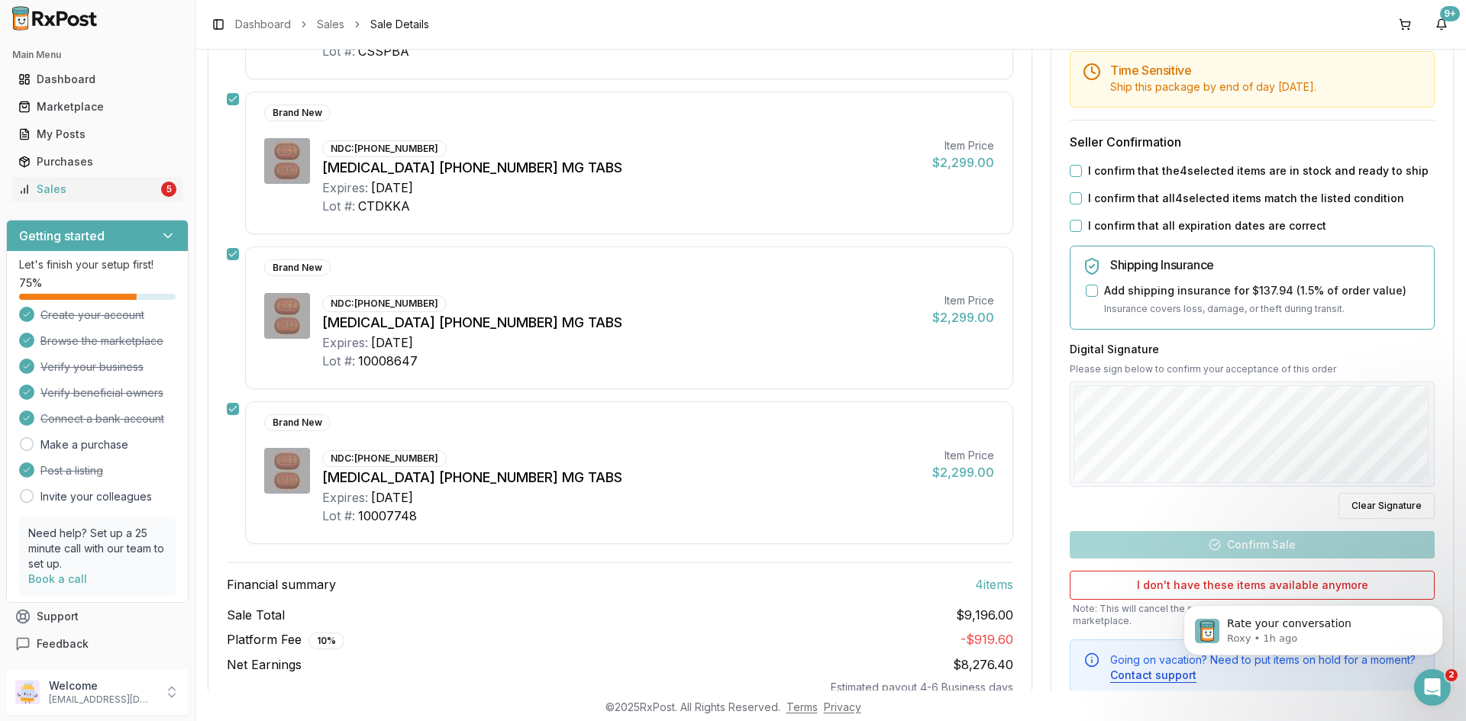
scroll to position [382, 0]
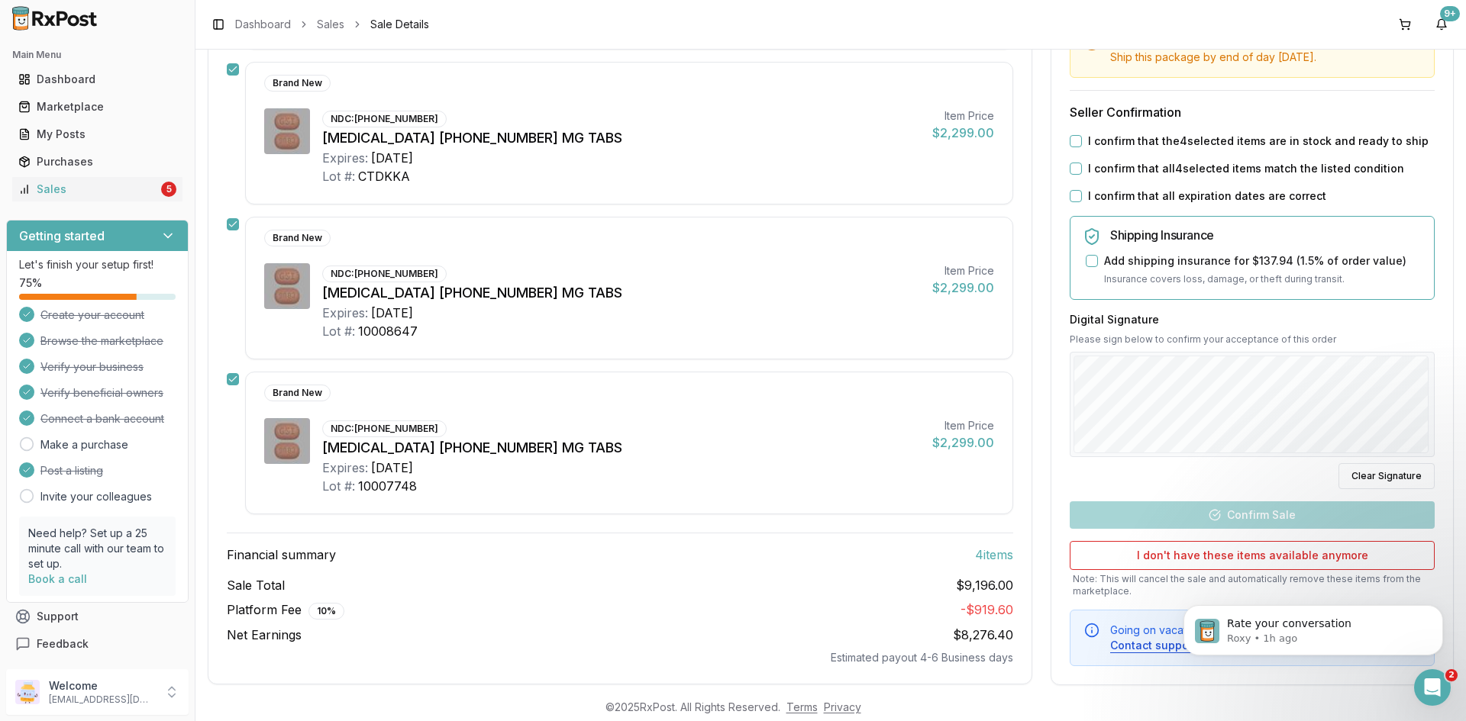
click at [1076, 138] on button "I confirm that the 4 selected items are in stock and ready to ship" at bounding box center [1076, 141] width 12 height 12
click at [1073, 163] on button "I confirm that all 4 selected items match the listed condition" at bounding box center [1076, 169] width 12 height 12
click at [1074, 193] on button "I confirm that all expiration dates are correct" at bounding box center [1076, 196] width 12 height 12
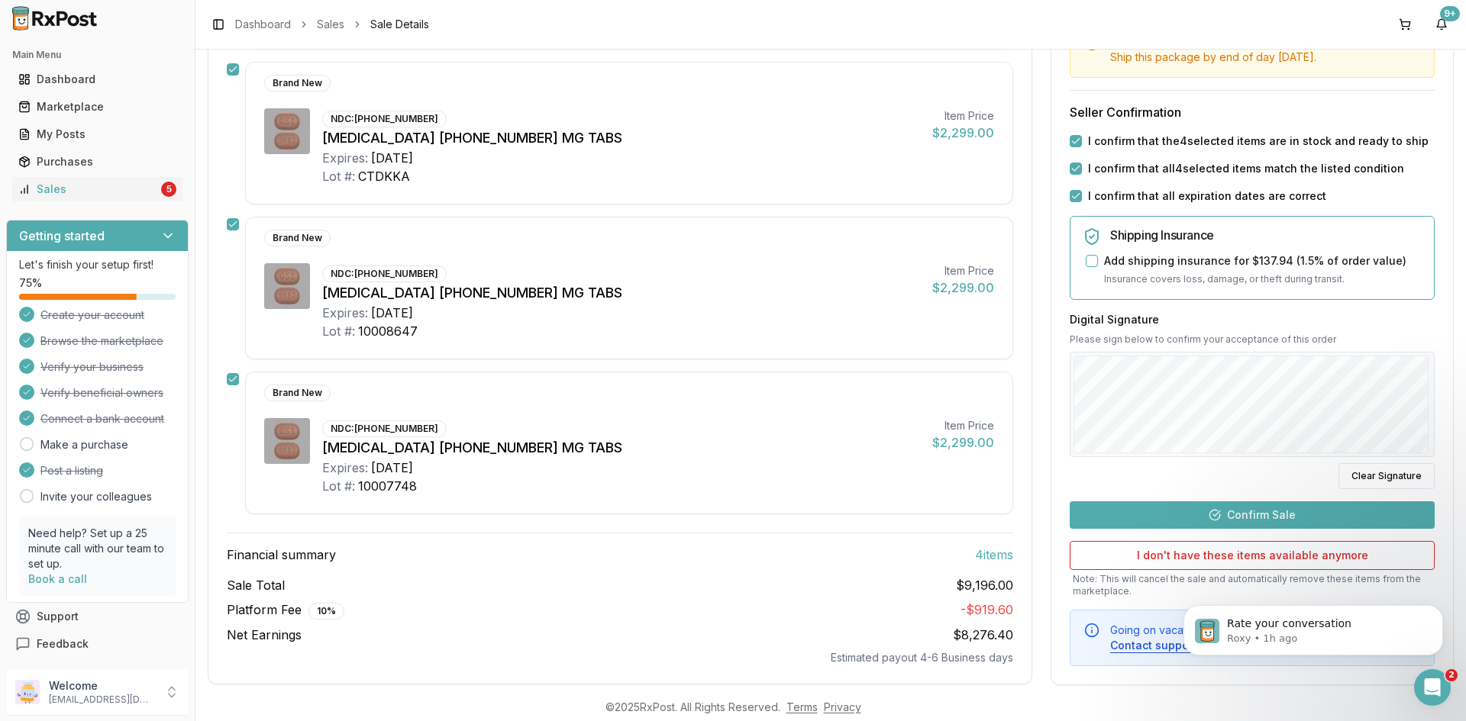
scroll to position [400, 0]
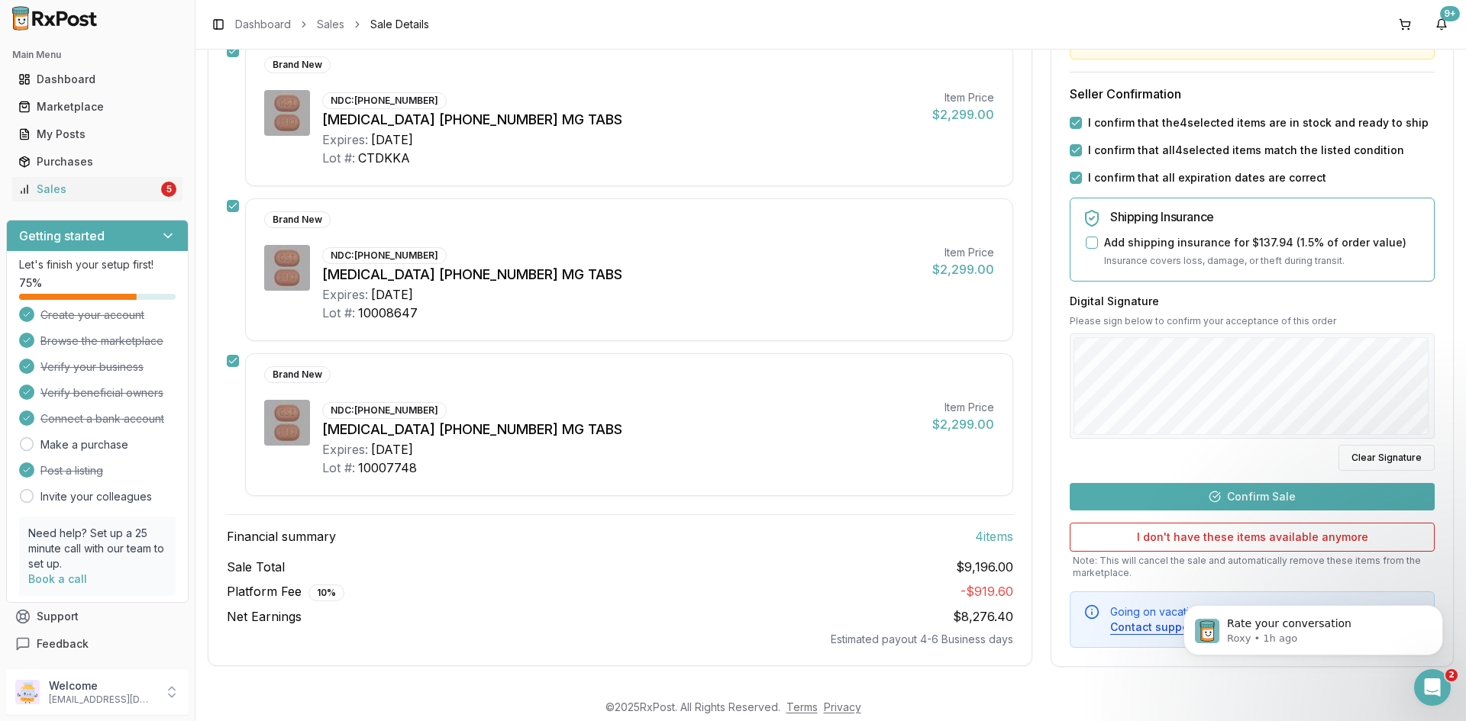
click at [1218, 488] on button "Confirm Sale" at bounding box center [1252, 495] width 365 height 27
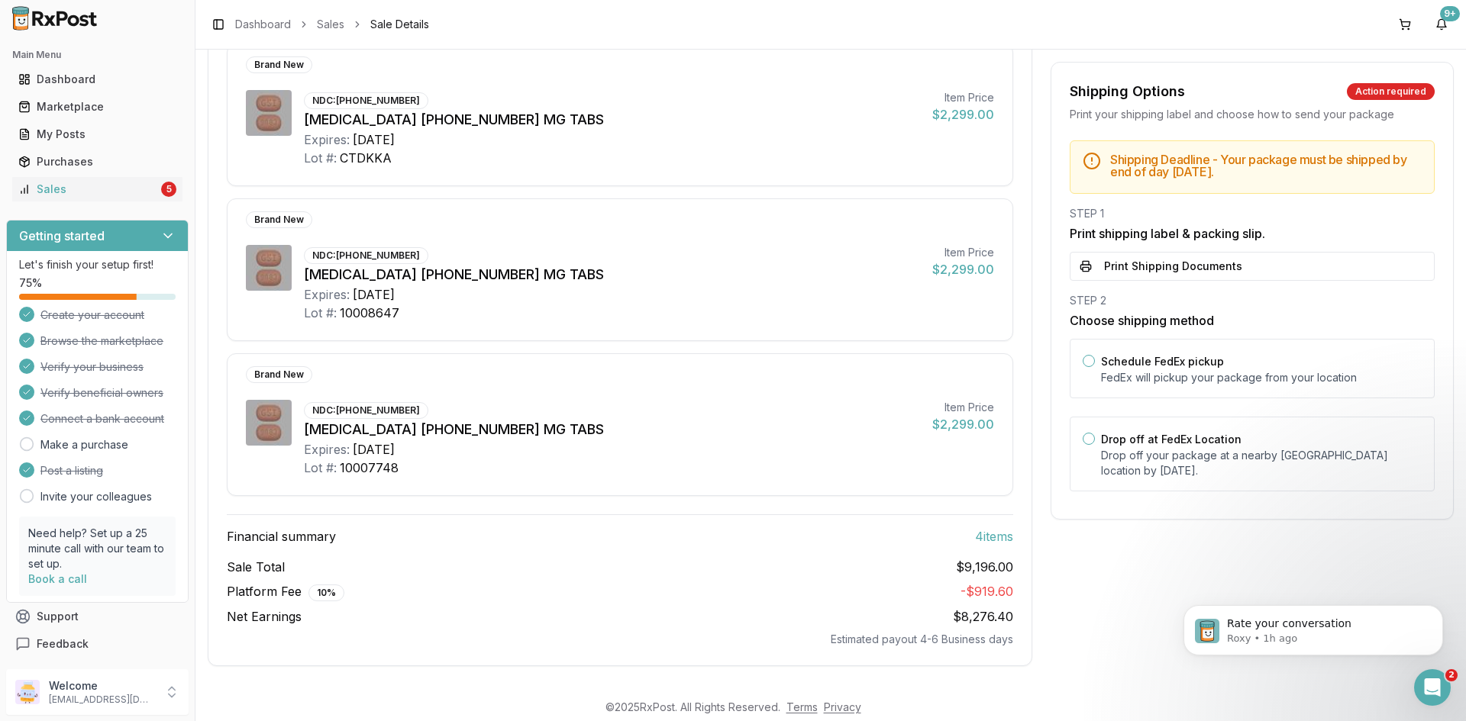
scroll to position [373, 0]
click at [1161, 259] on button "Print Shipping Documents" at bounding box center [1252, 266] width 365 height 29
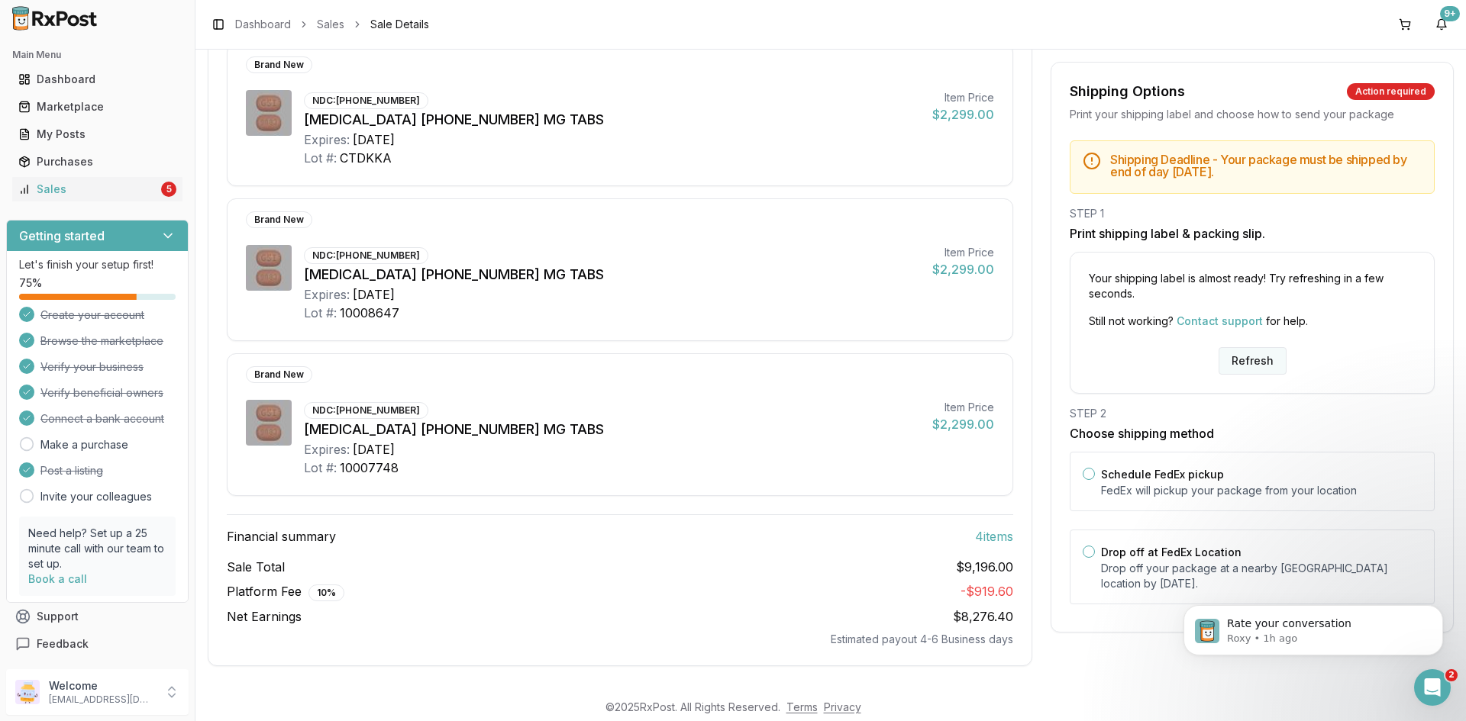
click at [1236, 362] on button "Refresh" at bounding box center [1252, 360] width 68 height 27
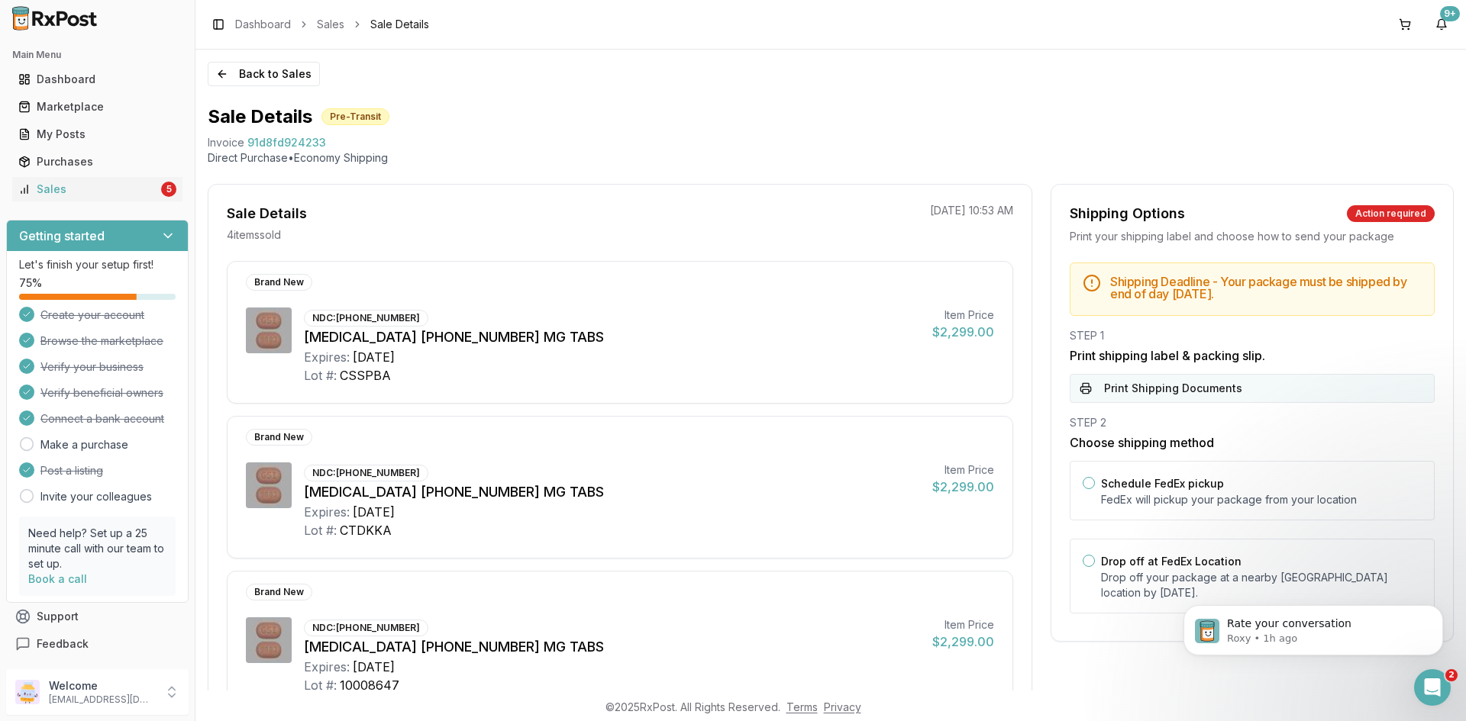
click at [1237, 382] on button "Print Shipping Documents" at bounding box center [1252, 388] width 365 height 29
click at [85, 147] on ul "Dashboard Marketplace My Posts Purchases Sales 5" at bounding box center [97, 134] width 182 height 134
click at [85, 156] on div "Purchases" at bounding box center [97, 161] width 158 height 15
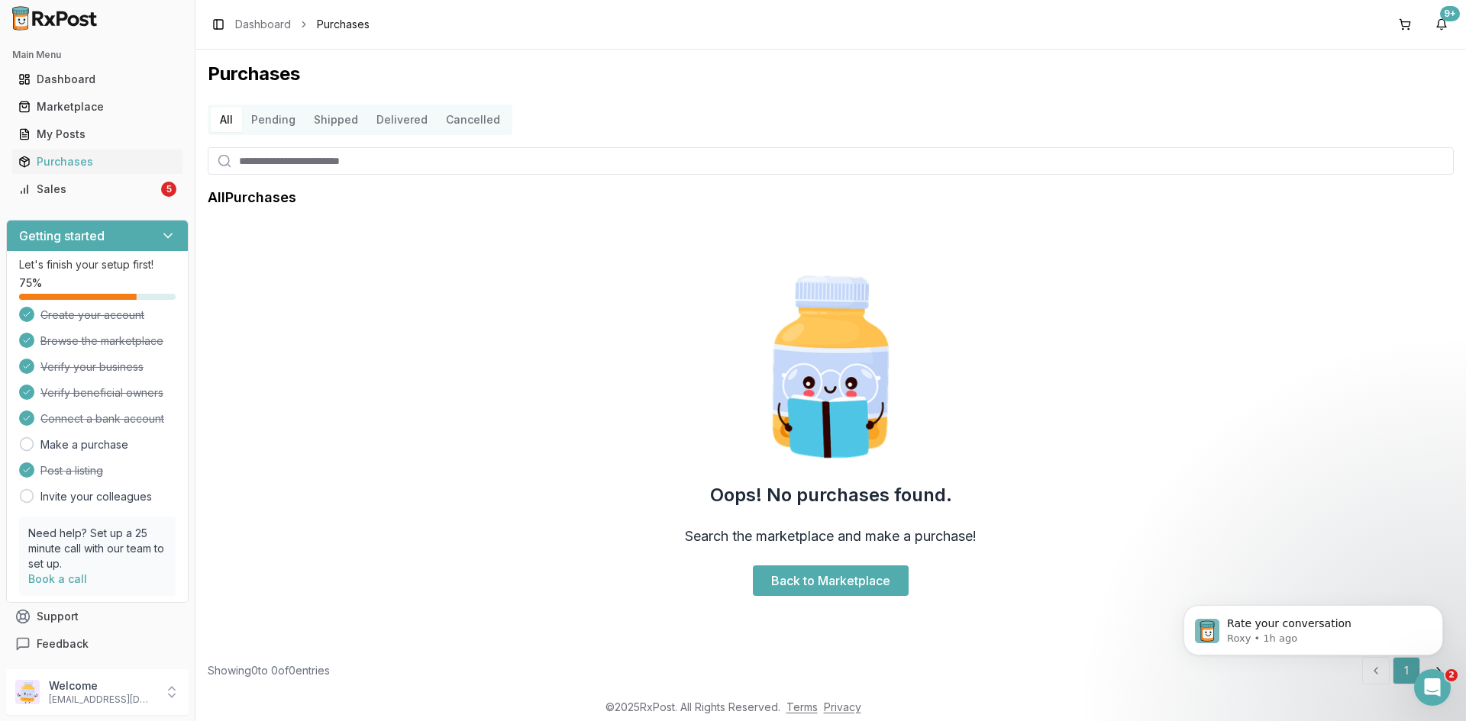
click at [90, 207] on div "Main Menu Dashboard Marketplace My Posts Purchases Sales 5" at bounding box center [97, 122] width 195 height 171
click at [92, 197] on link "Sales 5" at bounding box center [97, 189] width 170 height 27
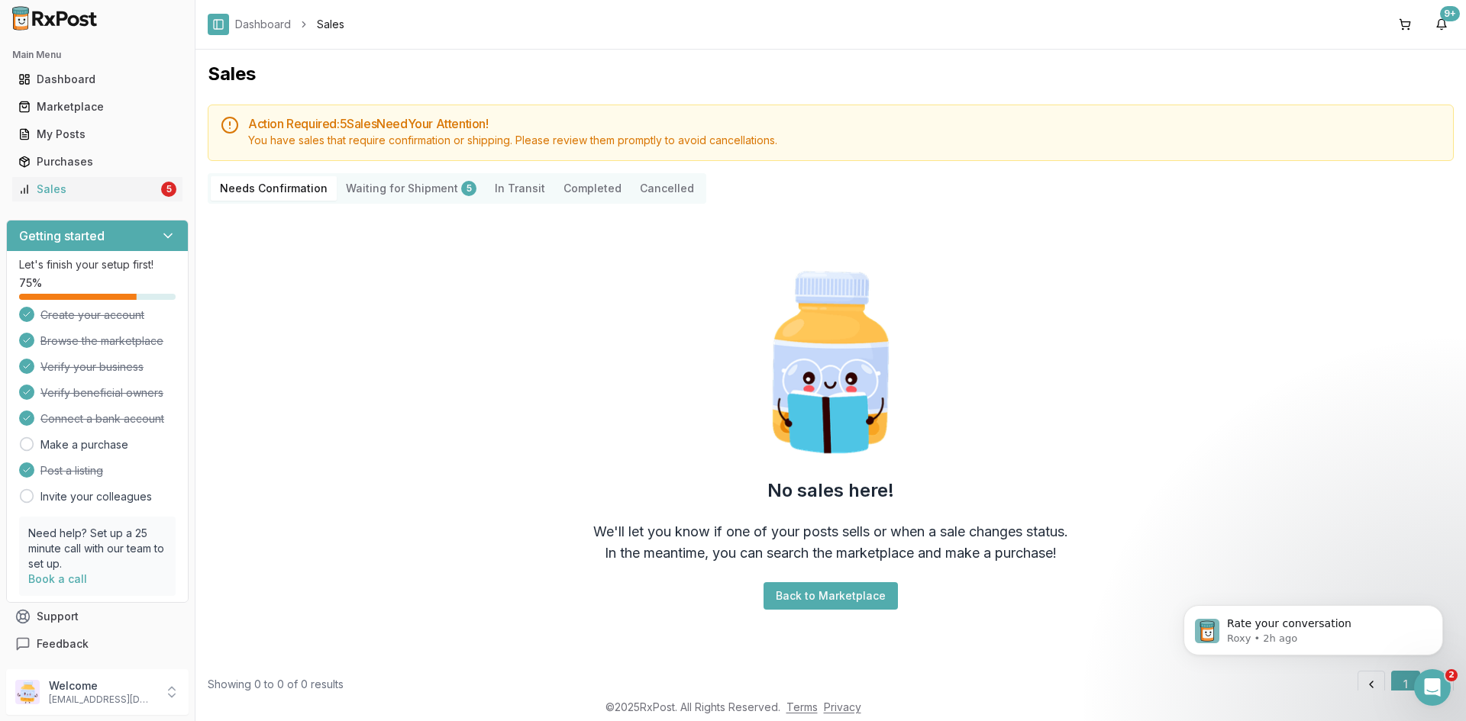
click at [12, 176] on link "Sales 5" at bounding box center [97, 189] width 170 height 27
click at [1441, 691] on div "Open Intercom Messenger" at bounding box center [1430, 685] width 50 height 50
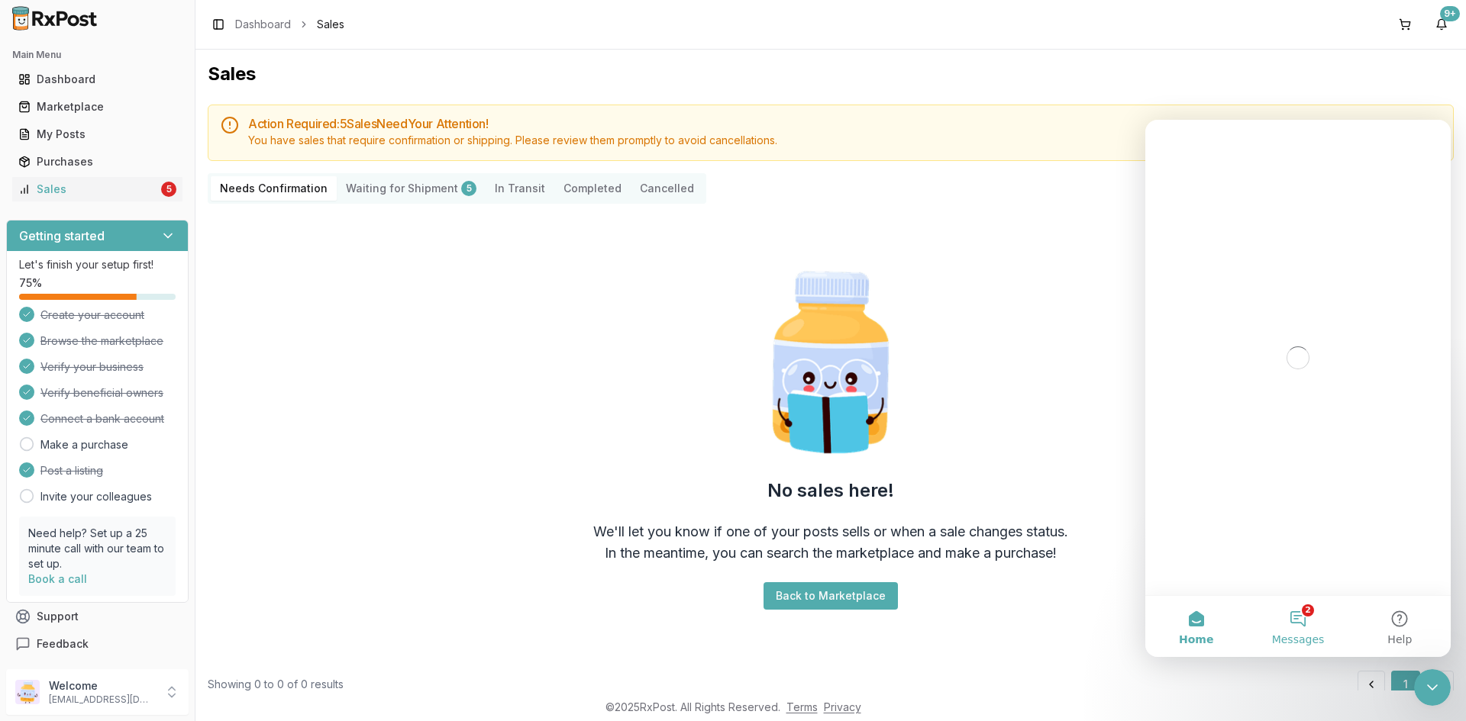
click at [1302, 618] on button "2 Messages" at bounding box center [1298, 626] width 102 height 61
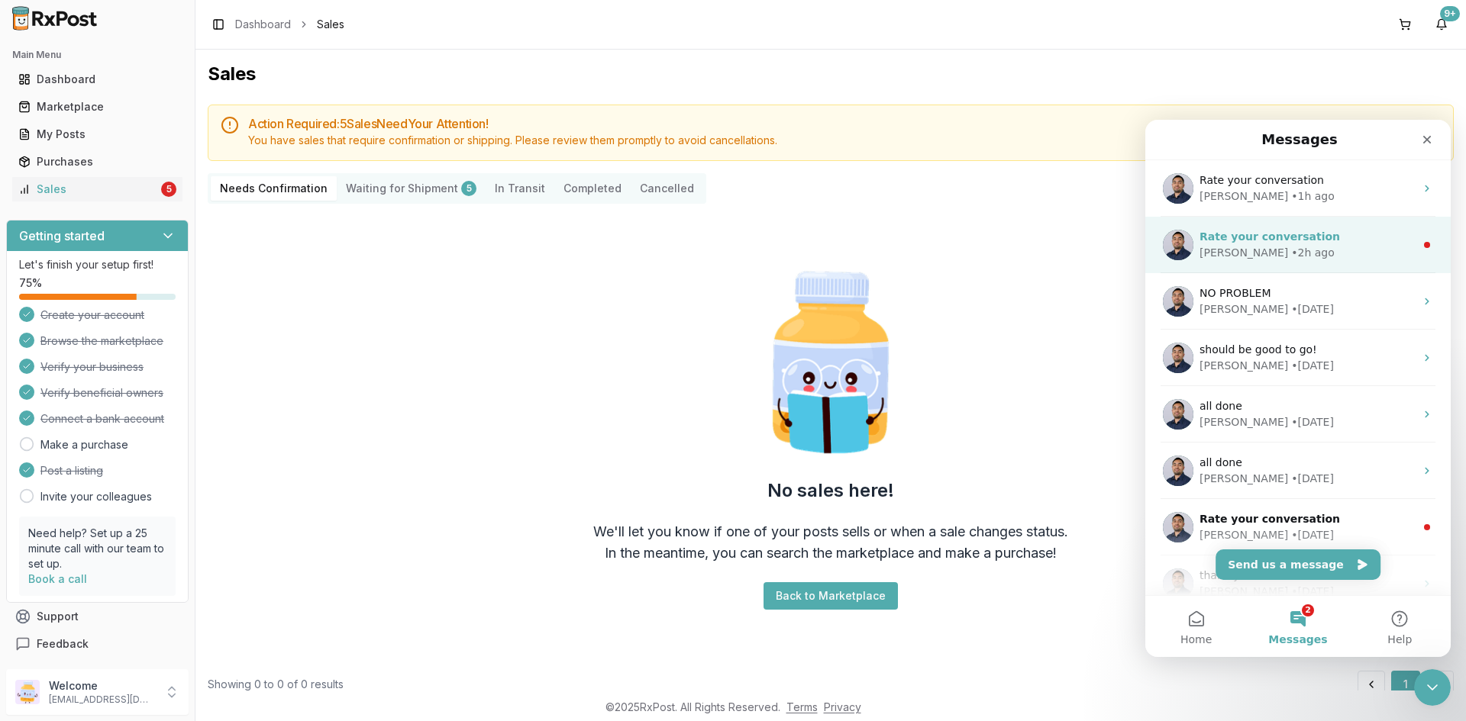
click at [1305, 234] on span "Rate your conversation" at bounding box center [1269, 237] width 140 height 12
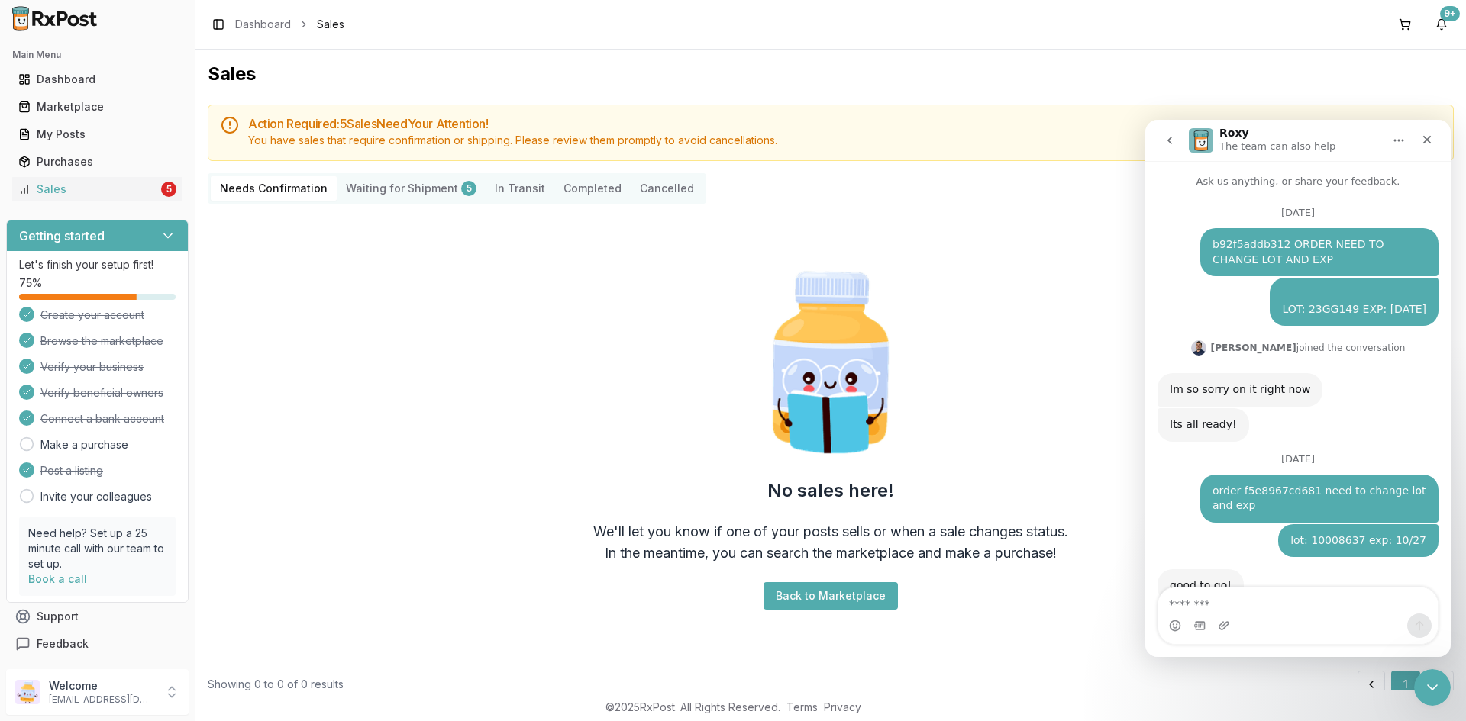
scroll to position [62, 0]
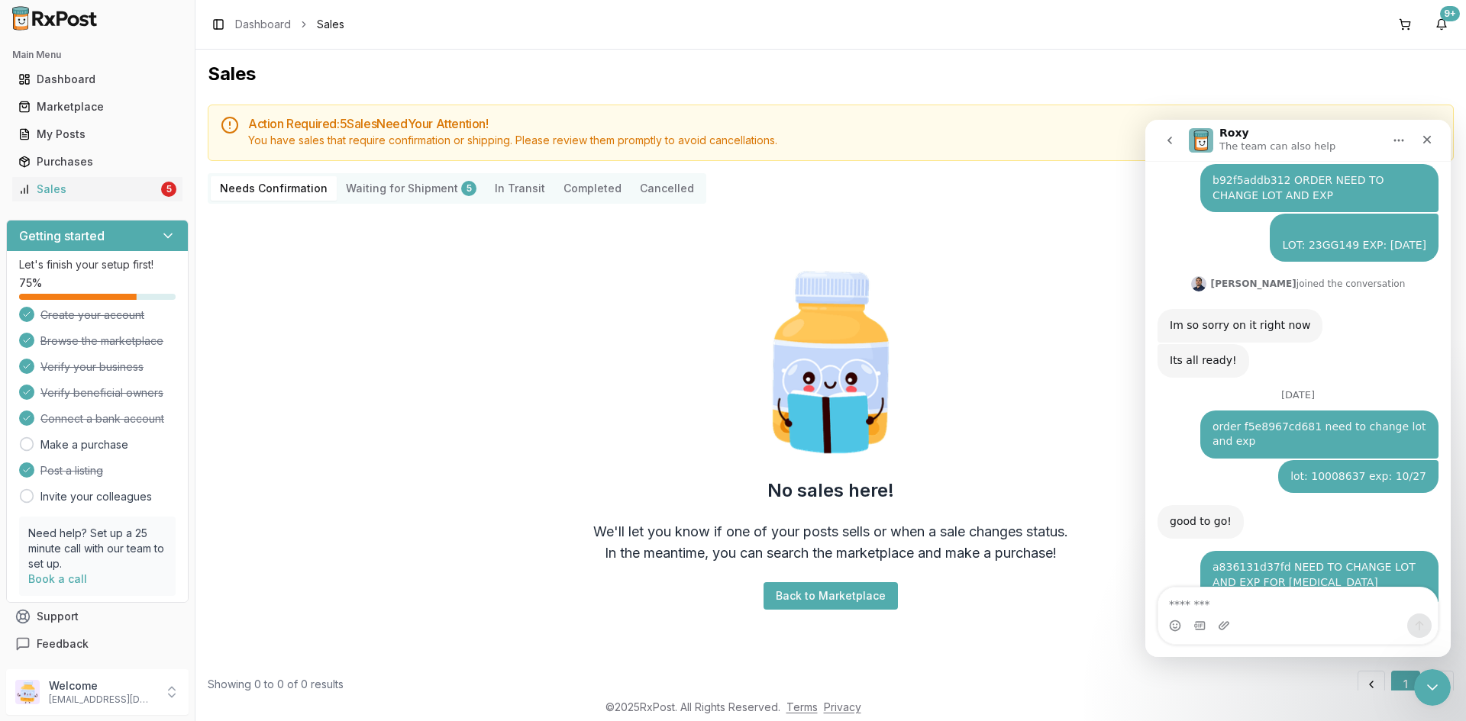
click at [947, 267] on div "No sales here! We'll let you know if one of your posts sells or when a sale cha…" at bounding box center [831, 437] width 1246 height 443
click at [1310, 563] on button "Scroll to bottom" at bounding box center [1297, 564] width 28 height 28
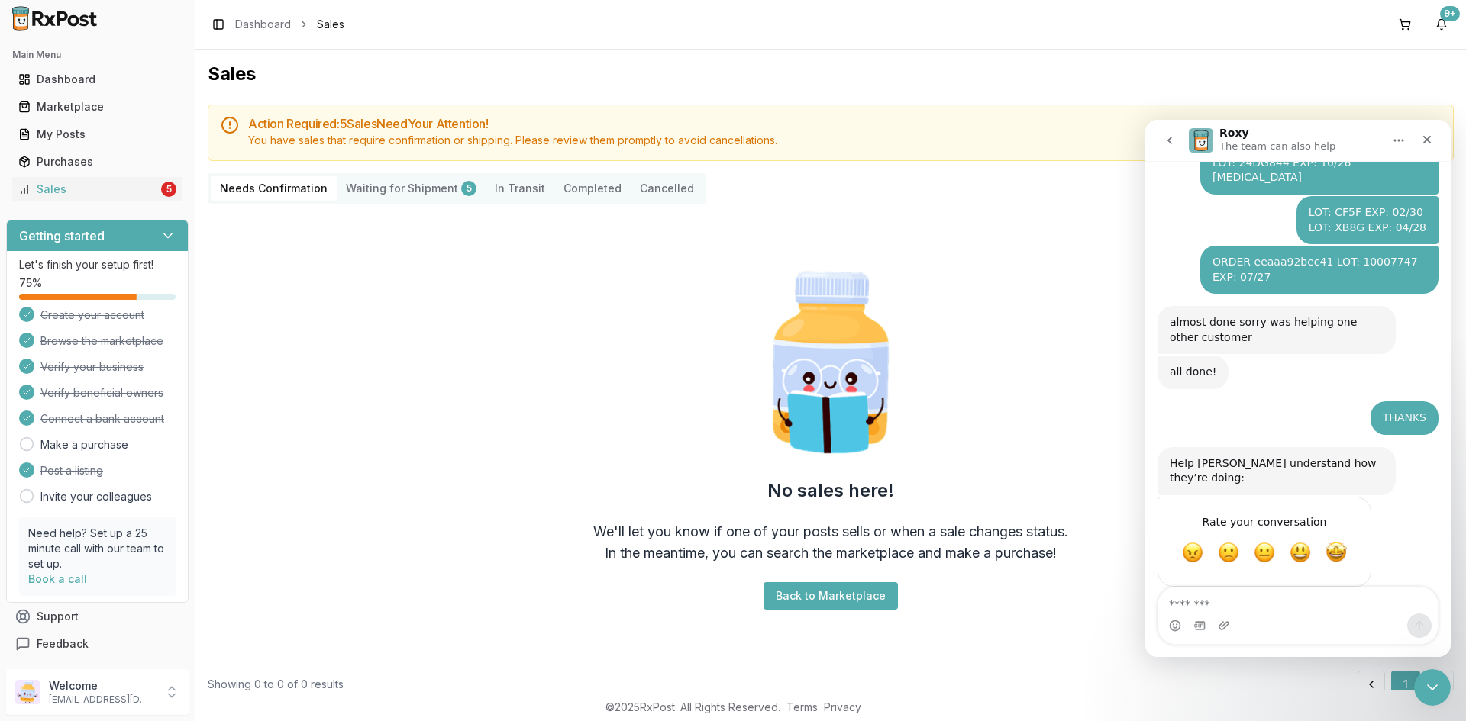
scroll to position [515, 0]
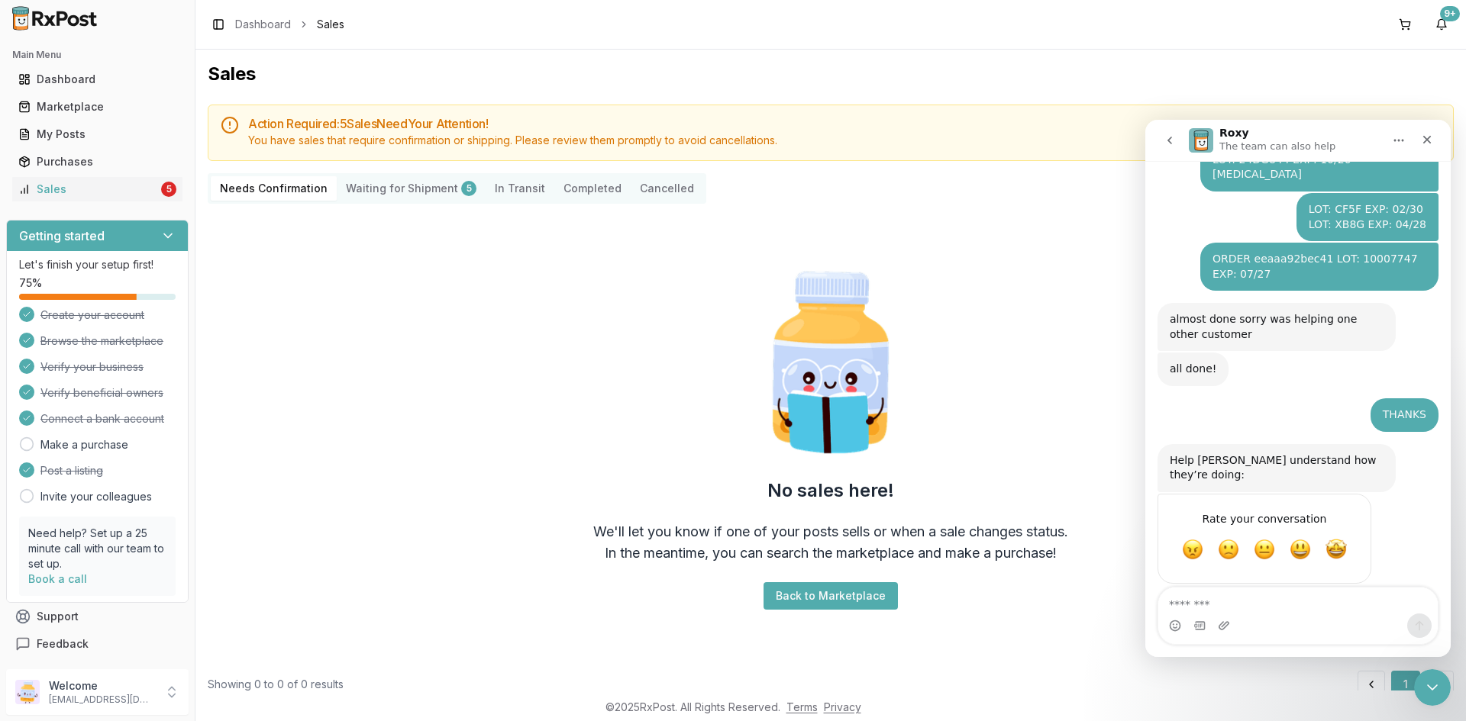
click at [1033, 327] on div "No sales here! We'll let you know if one of your posts sells or when a sale cha…" at bounding box center [831, 437] width 1246 height 443
click at [1450, 699] on body "Main Menu Dashboard Marketplace My Posts Purchases Sales 5 Getting started Let'…" at bounding box center [733, 360] width 1466 height 721
click at [1437, 692] on icon "Close Intercom Messenger" at bounding box center [1430, 685] width 18 height 18
